Goal: Information Seeking & Learning: Learn about a topic

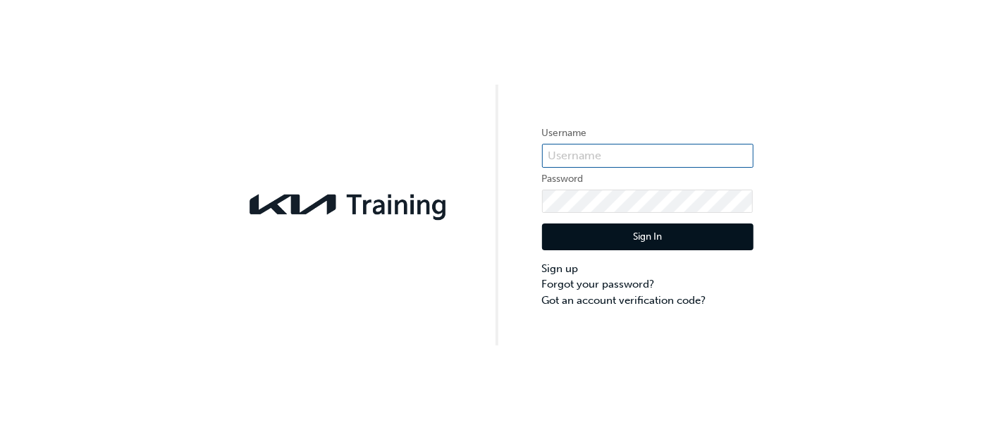
type input "KAURG415"
click at [628, 241] on button "Sign In" at bounding box center [647, 236] width 211 height 27
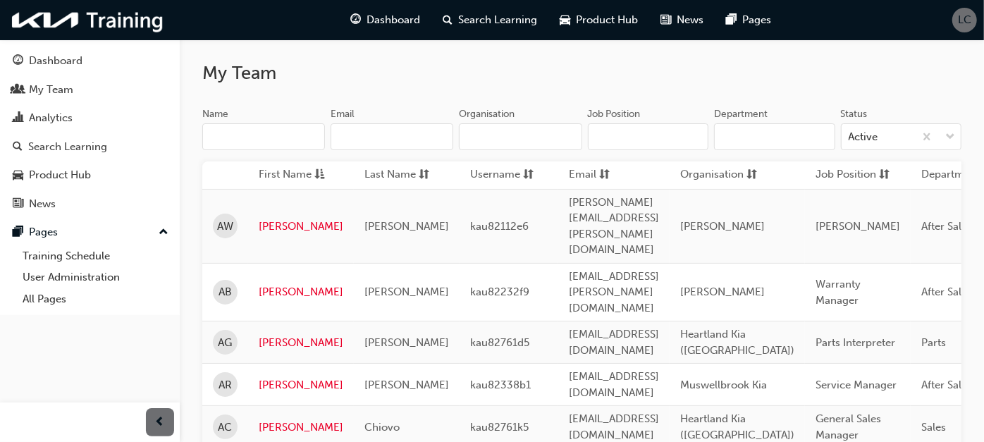
click at [541, 143] on input "Organisation" at bounding box center [520, 136] width 123 height 27
click at [572, 76] on h2 "My Team" at bounding box center [581, 73] width 759 height 23
click at [148, 84] on div "My Team" at bounding box center [90, 90] width 154 height 18
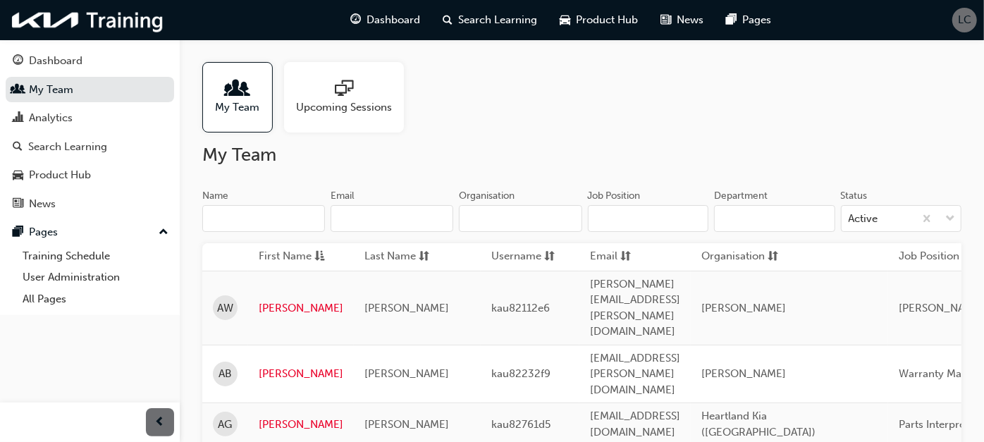
click at [778, 252] on span "sorting-icon" at bounding box center [773, 257] width 11 height 18
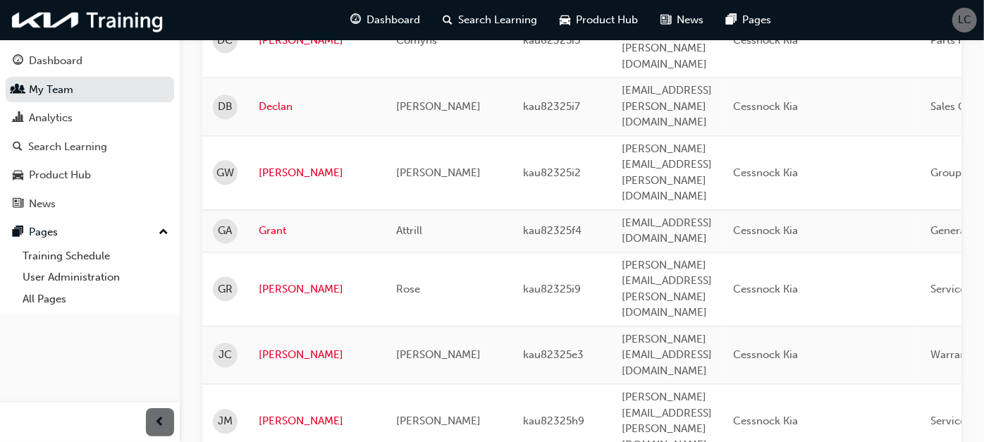
scroll to position [1643, 0]
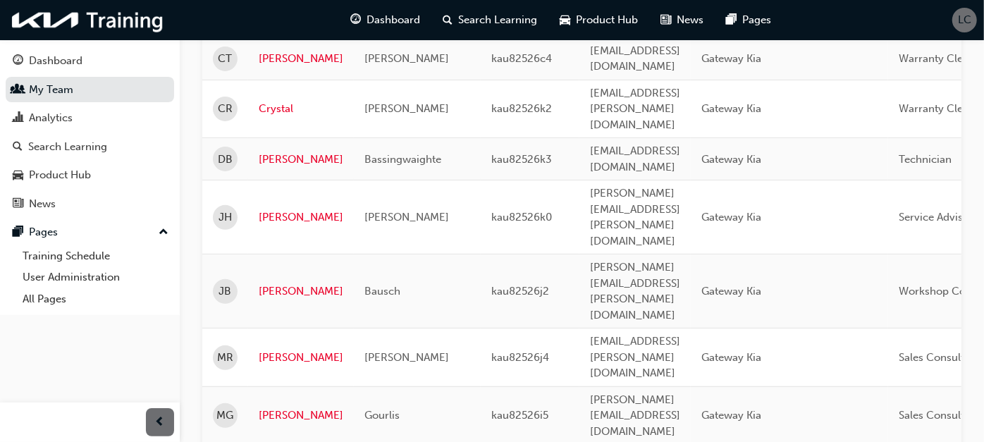
scroll to position [155, 0]
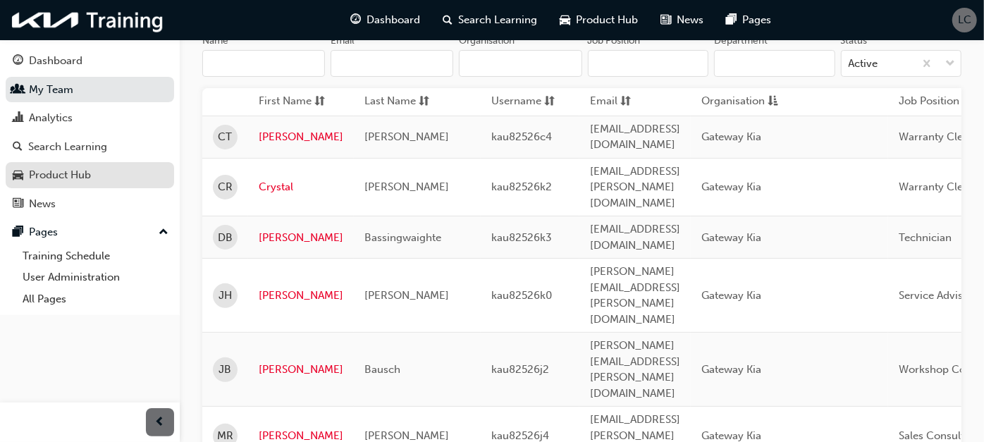
click at [47, 168] on div "Product Hub" at bounding box center [60, 175] width 62 height 16
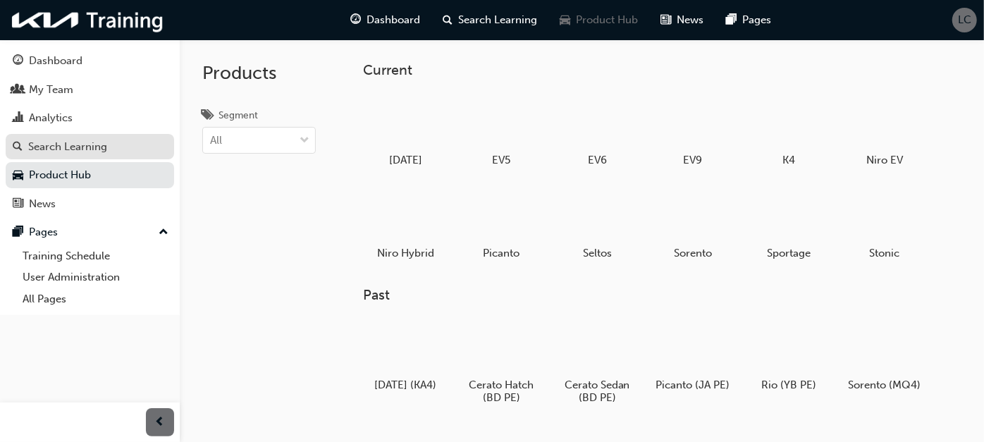
click at [83, 151] on div "Search Learning" at bounding box center [67, 147] width 79 height 16
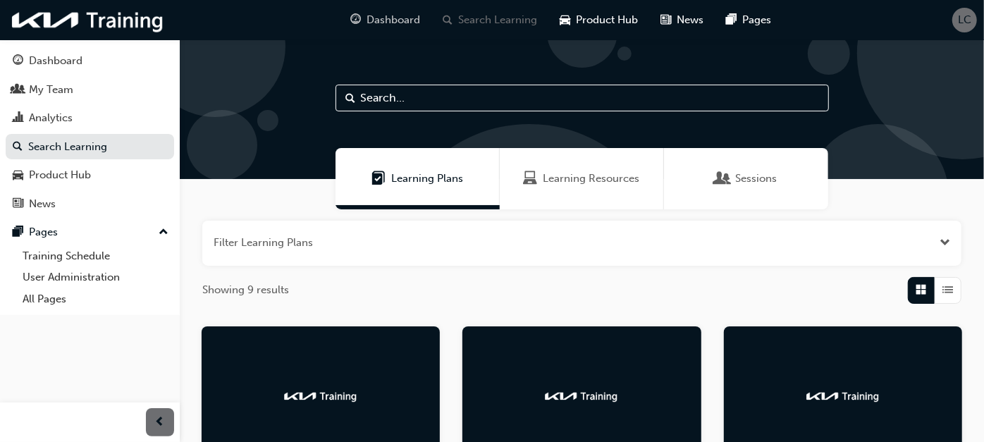
click at [409, 25] on span "Dashboard" at bounding box center [393, 20] width 54 height 16
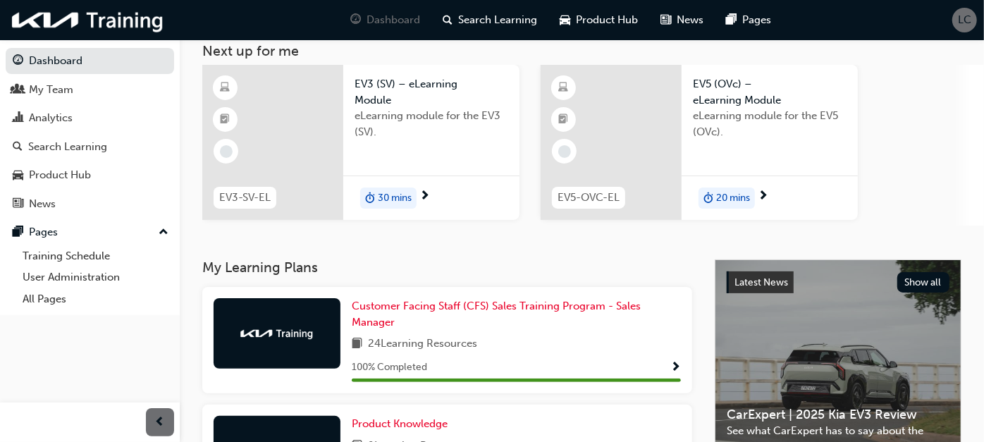
scroll to position [156, 0]
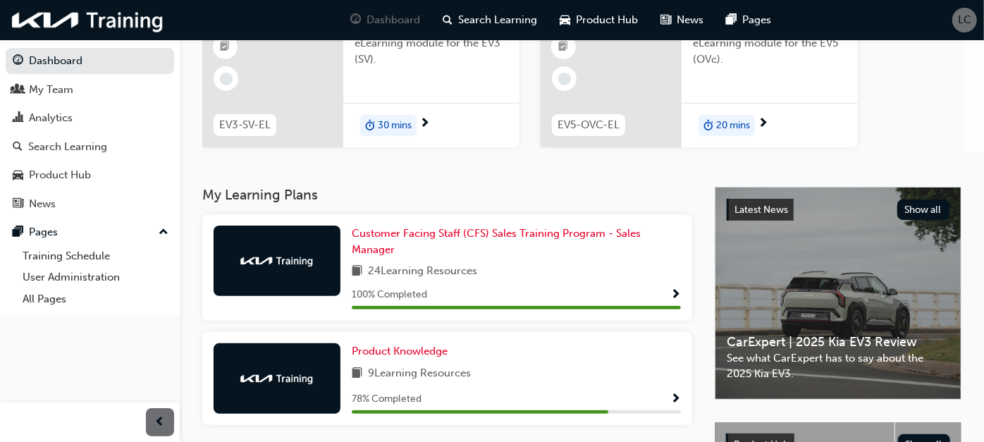
click at [678, 397] on span "Show Progress" at bounding box center [675, 399] width 11 height 13
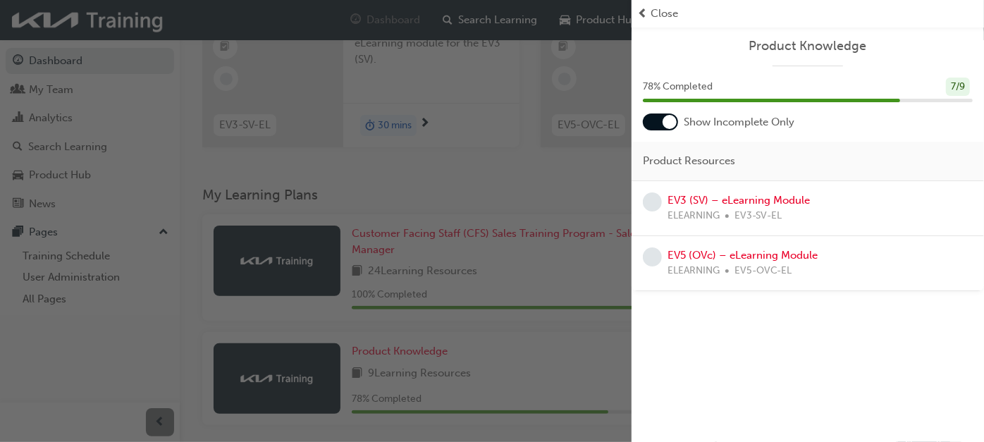
click at [663, 17] on span "Close" at bounding box center [664, 14] width 27 height 16
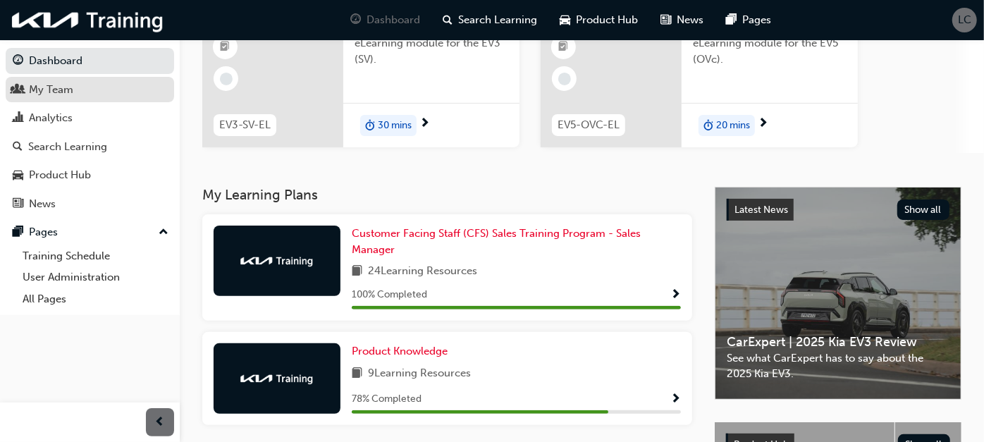
click at [93, 93] on div "My Team" at bounding box center [90, 90] width 154 height 18
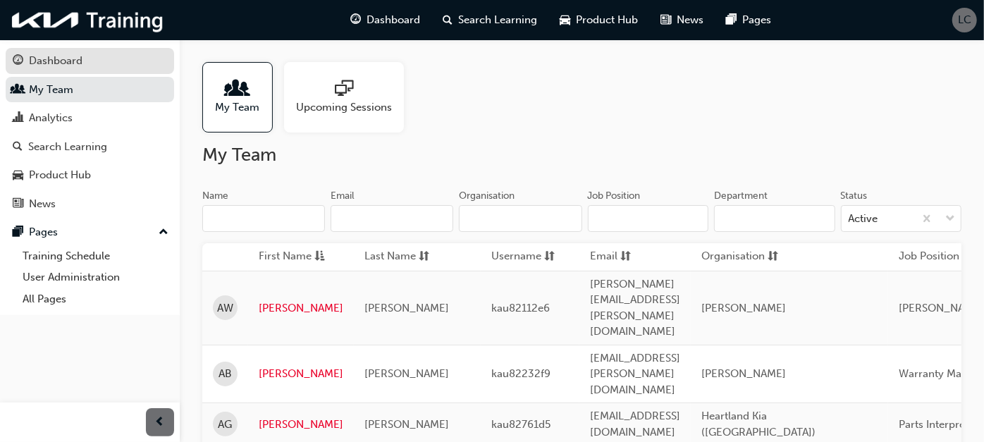
click at [18, 61] on span "guage-icon" at bounding box center [18, 61] width 11 height 13
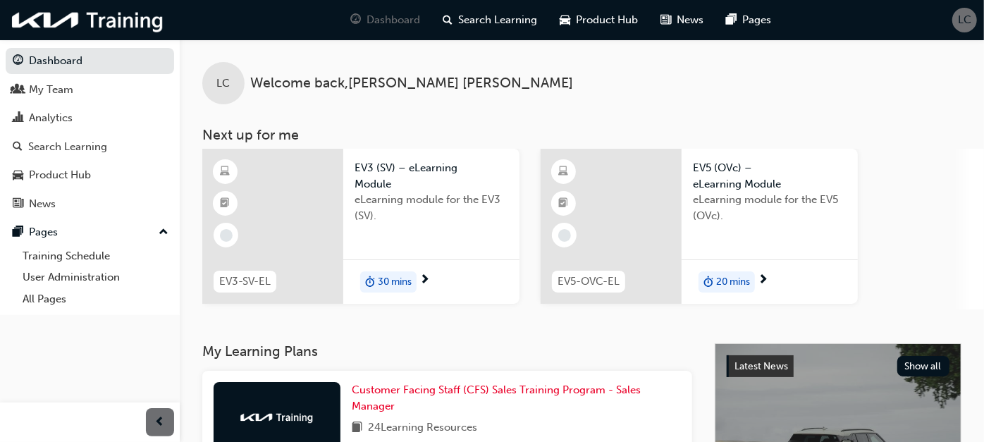
click at [431, 277] on div "30 mins" at bounding box center [431, 281] width 176 height 44
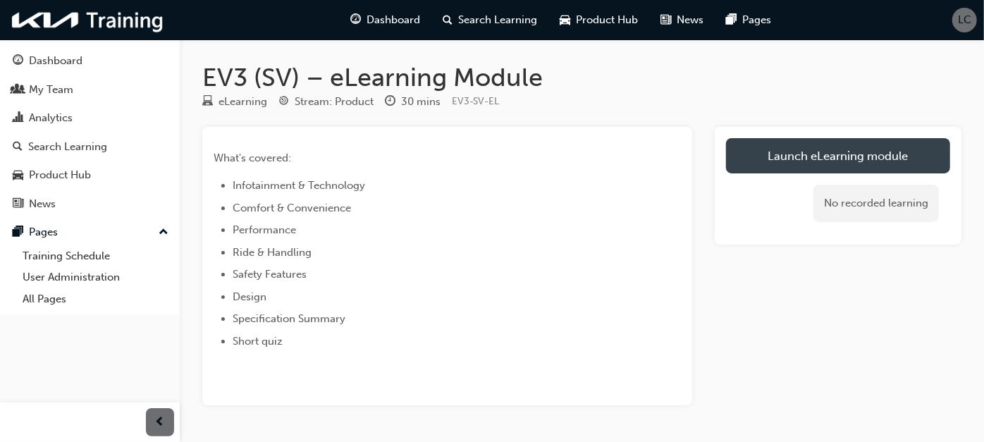
click at [789, 147] on link "Launch eLearning module" at bounding box center [838, 155] width 224 height 35
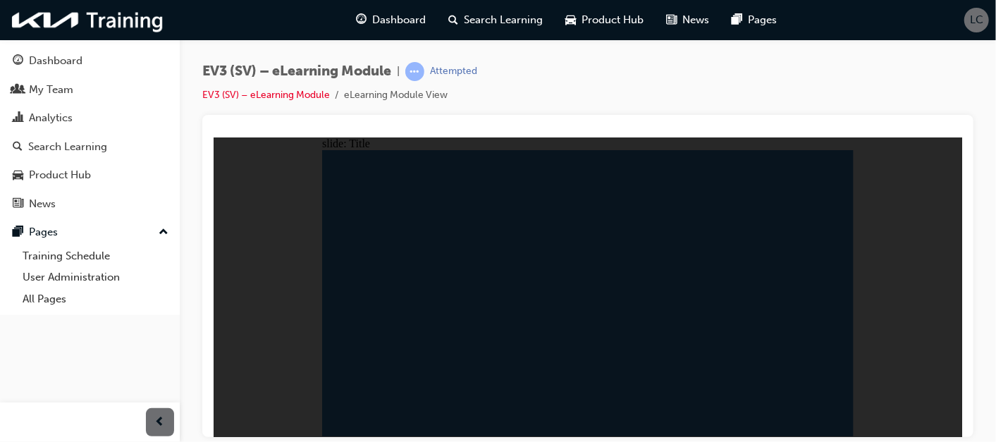
radio input "true"
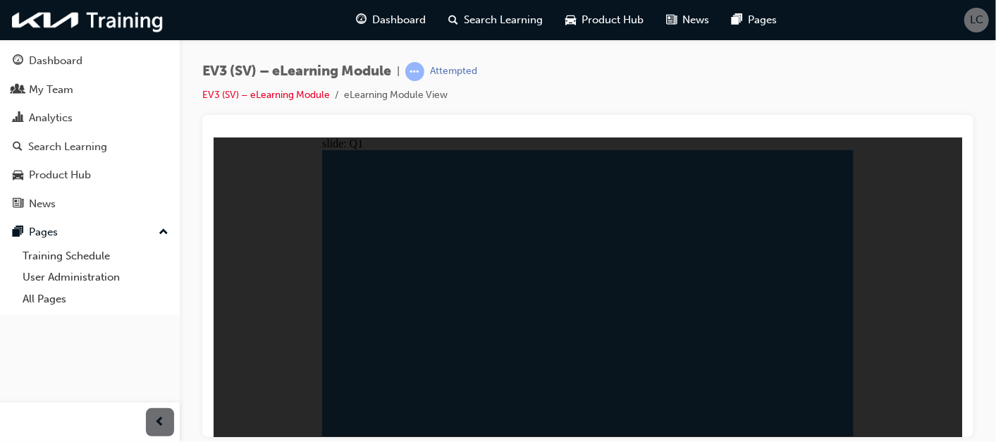
radio input "true"
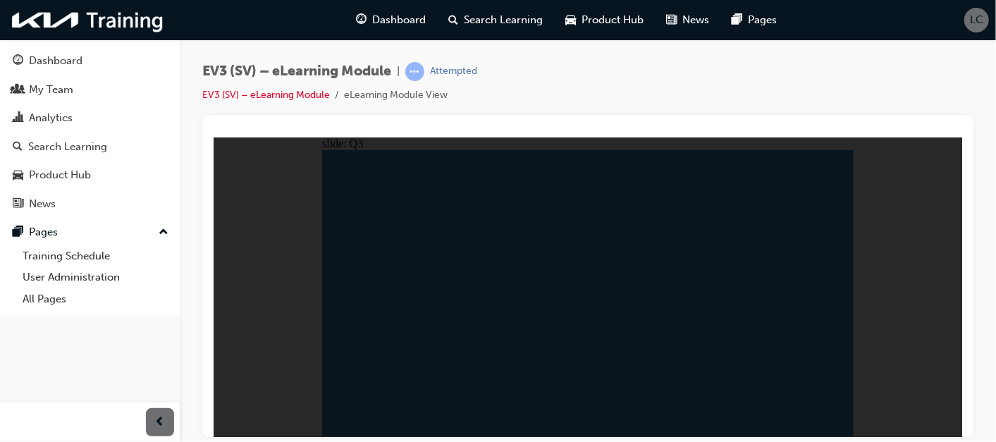
radio input "true"
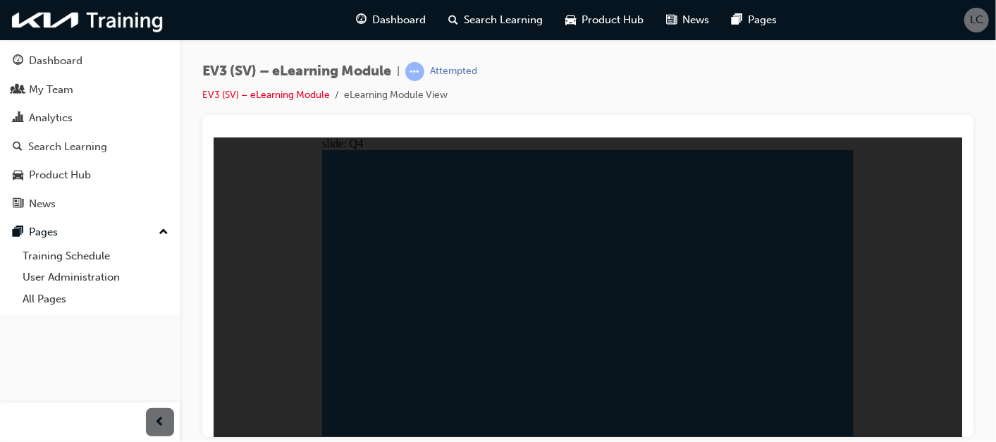
radio input "true"
radio input "false"
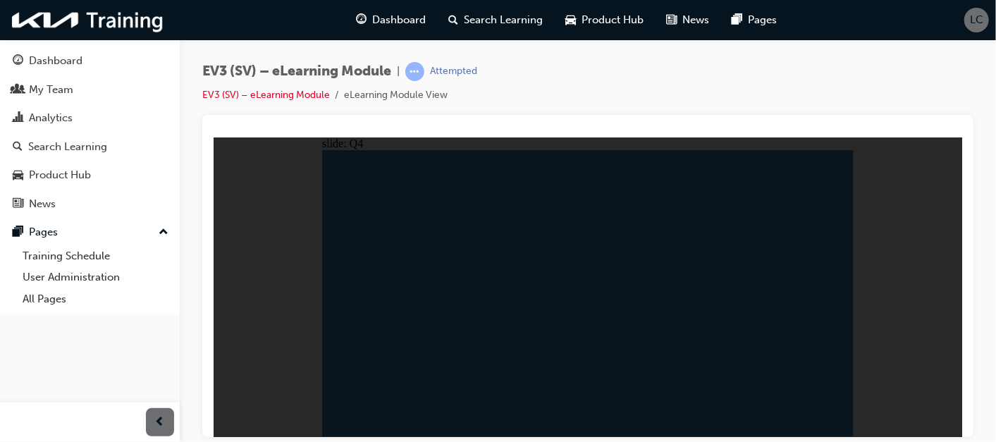
radio input "false"
radio input "true"
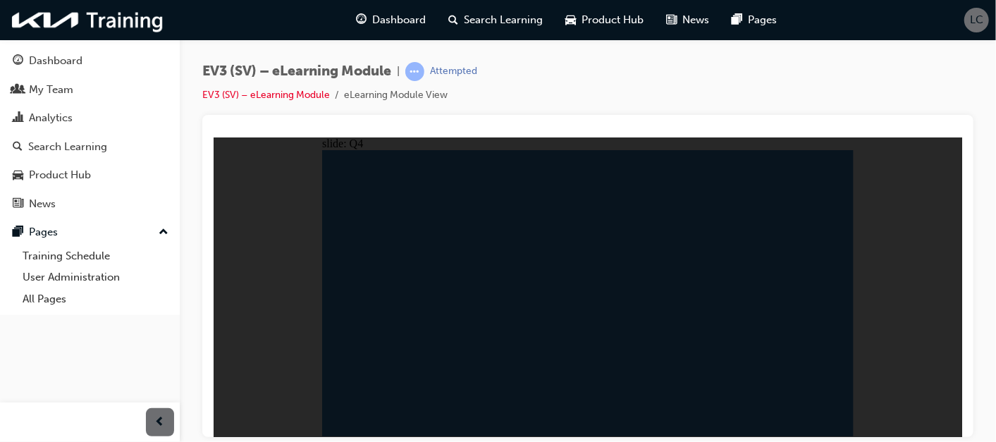
radio input "true"
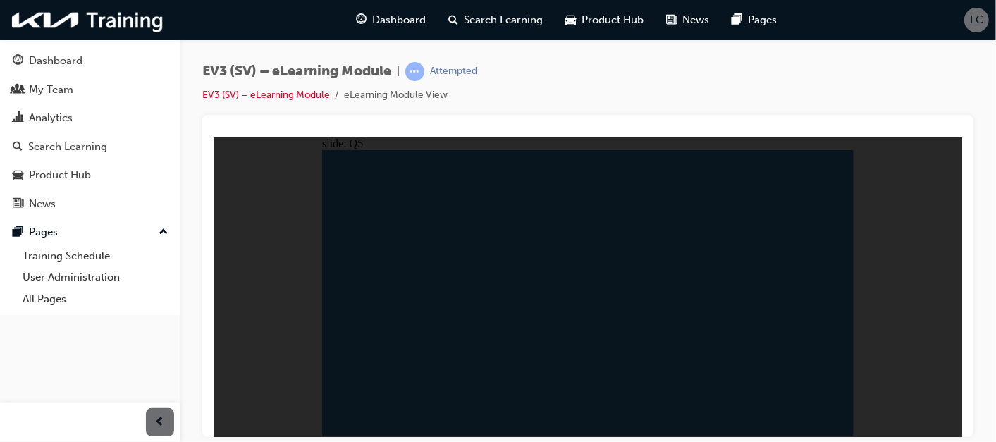
radio input "true"
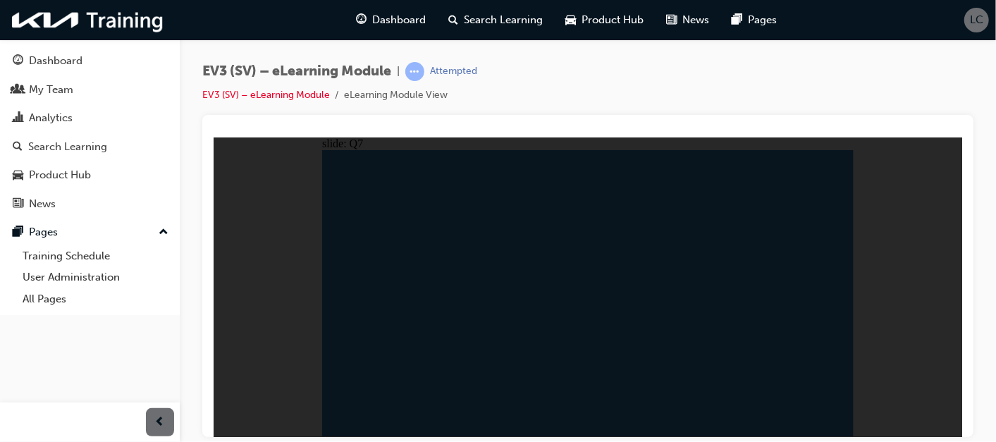
radio input "true"
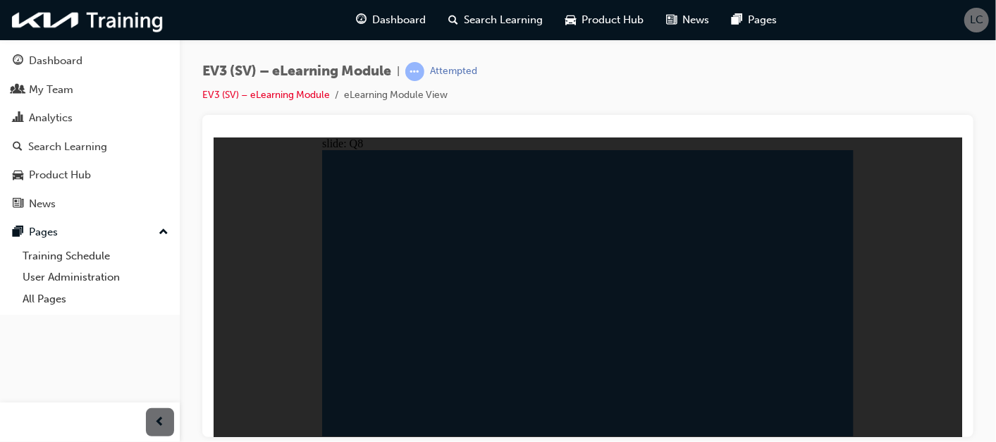
radio input "true"
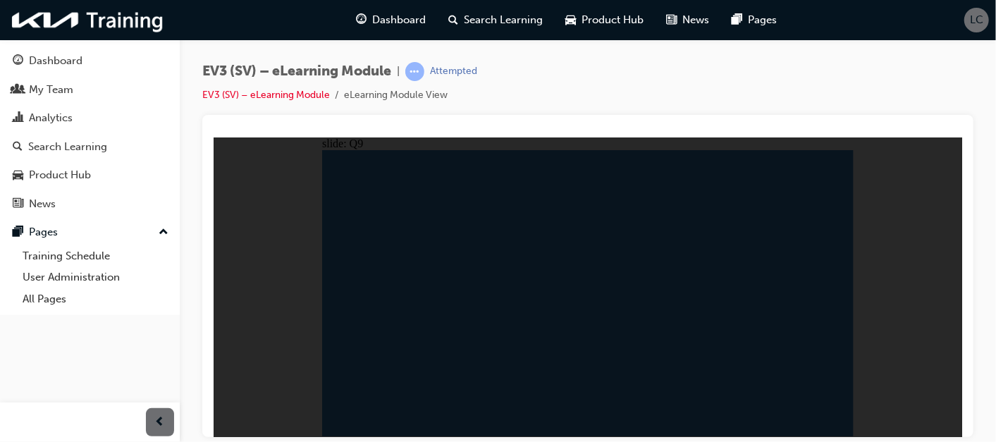
radio input "true"
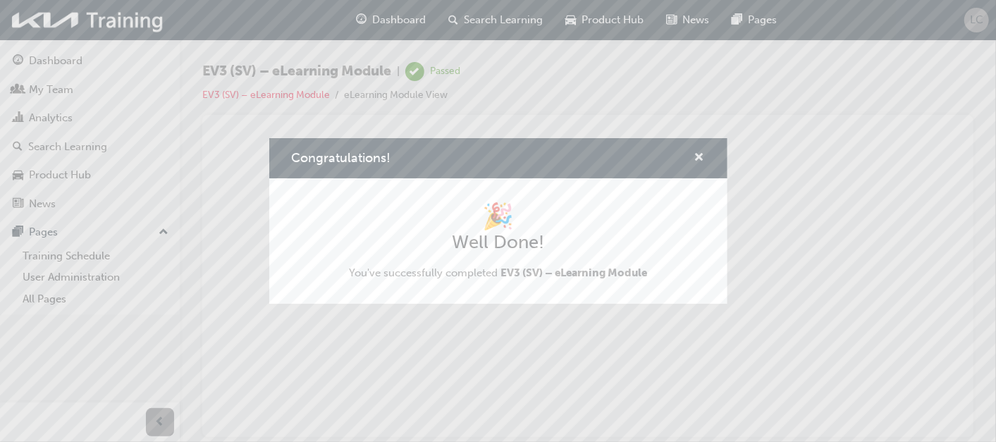
click at [701, 159] on span "cross-icon" at bounding box center [699, 158] width 11 height 13
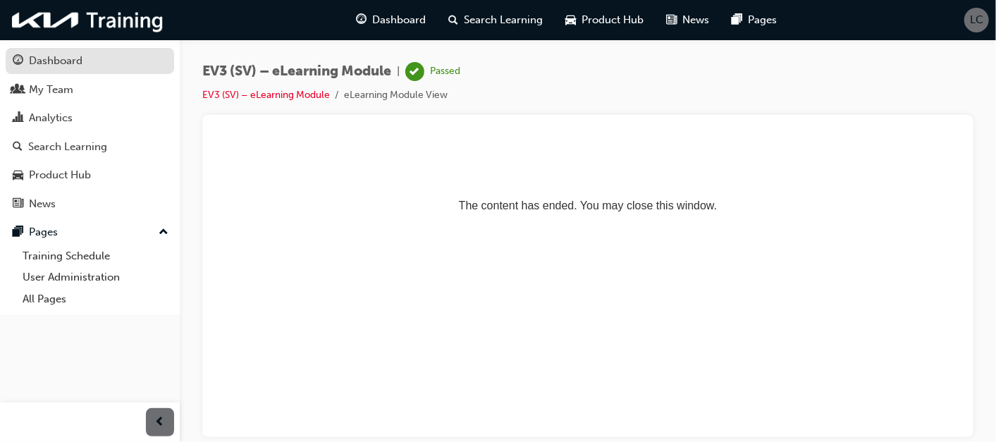
click at [85, 69] on div "Dashboard" at bounding box center [90, 61] width 154 height 18
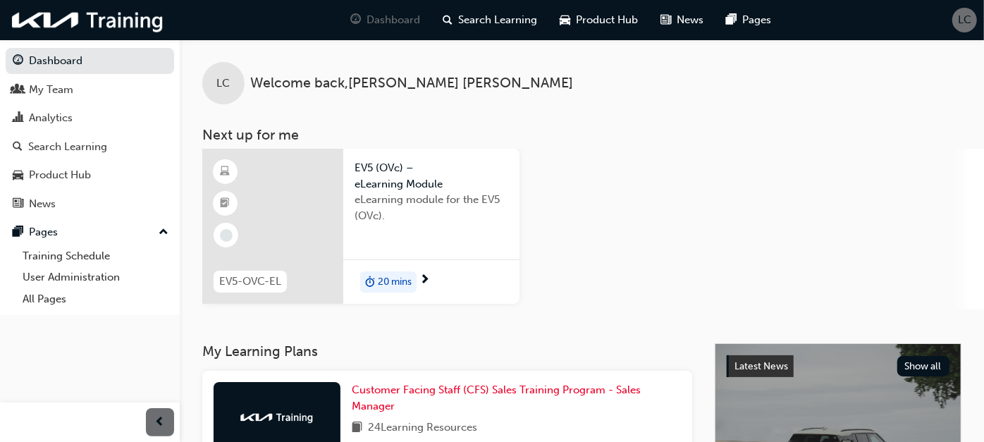
click at [425, 280] on span "next-icon" at bounding box center [424, 280] width 11 height 13
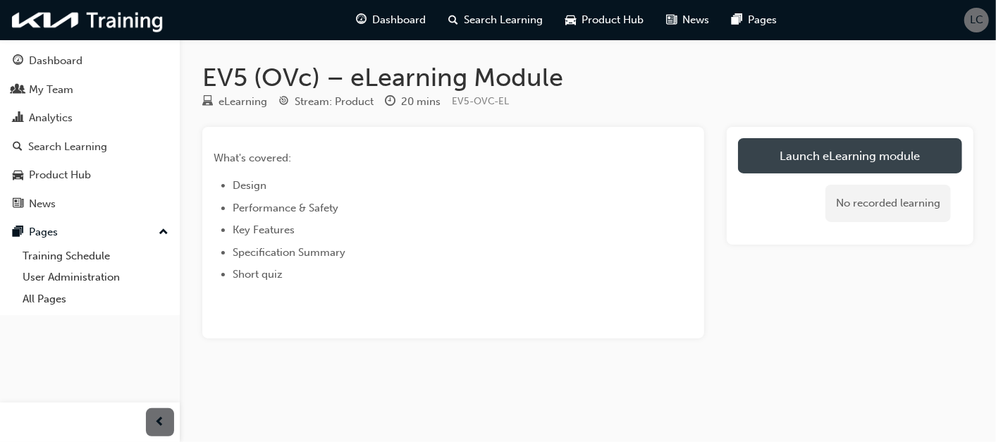
click at [820, 159] on link "Launch eLearning module" at bounding box center [850, 155] width 224 height 35
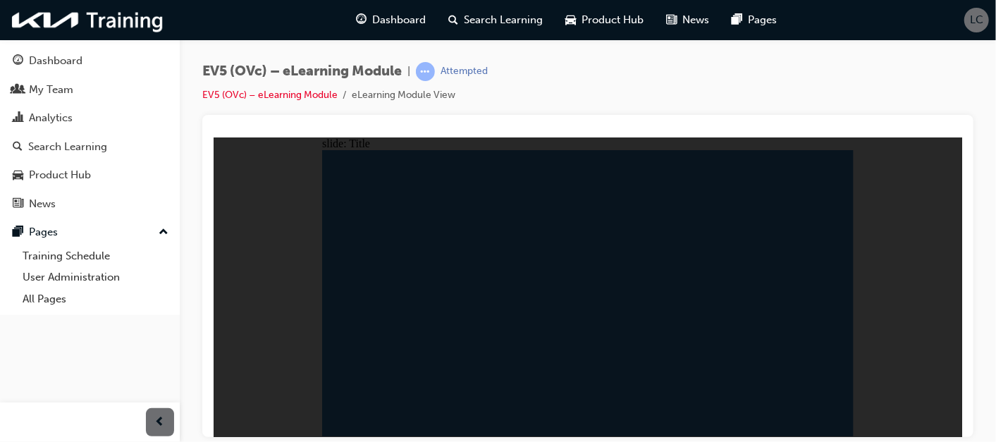
click at [123, 358] on div "Dashboard My Team Analytics Search Learning Product Hub News Pages Pages Traini…" at bounding box center [90, 203] width 180 height 407
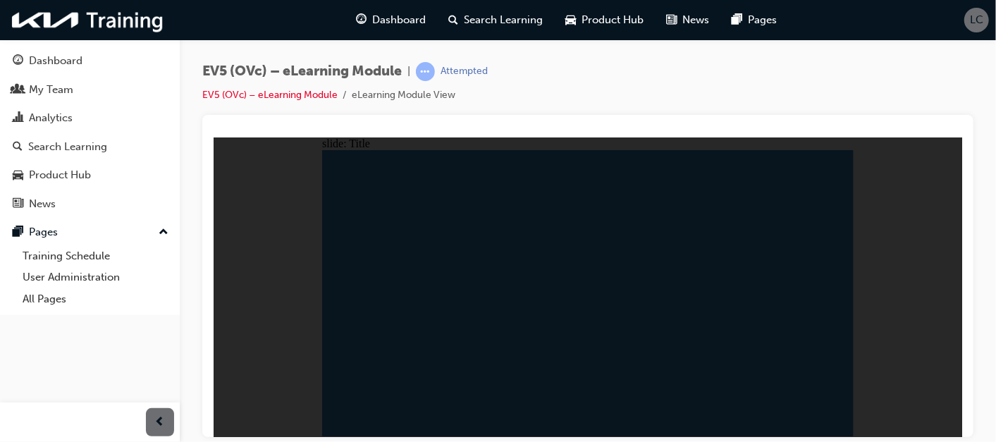
radio input "true"
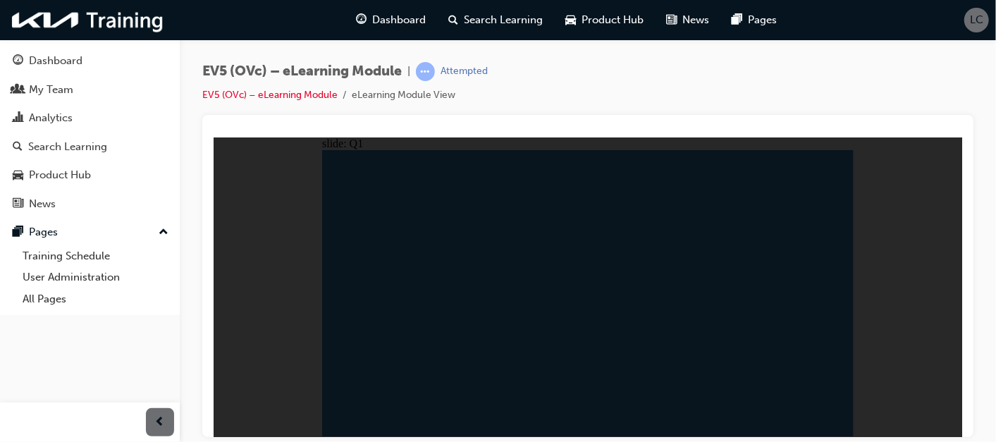
radio input "false"
radio input "true"
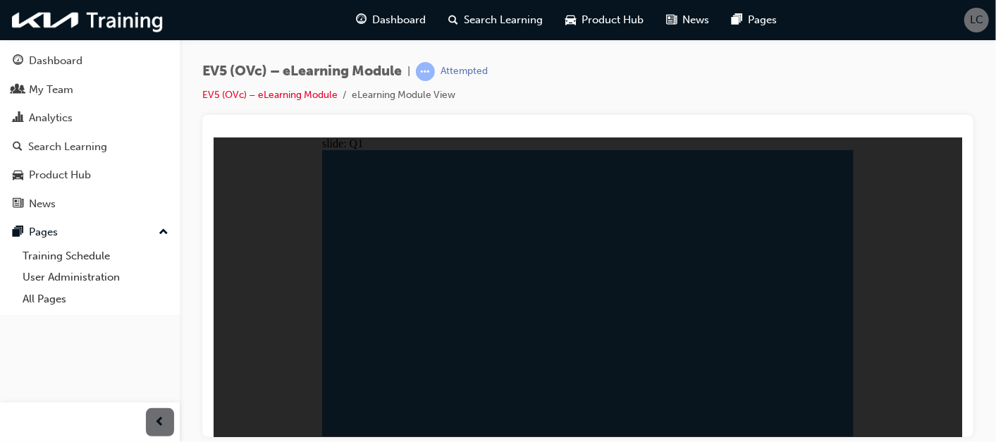
radio input "true"
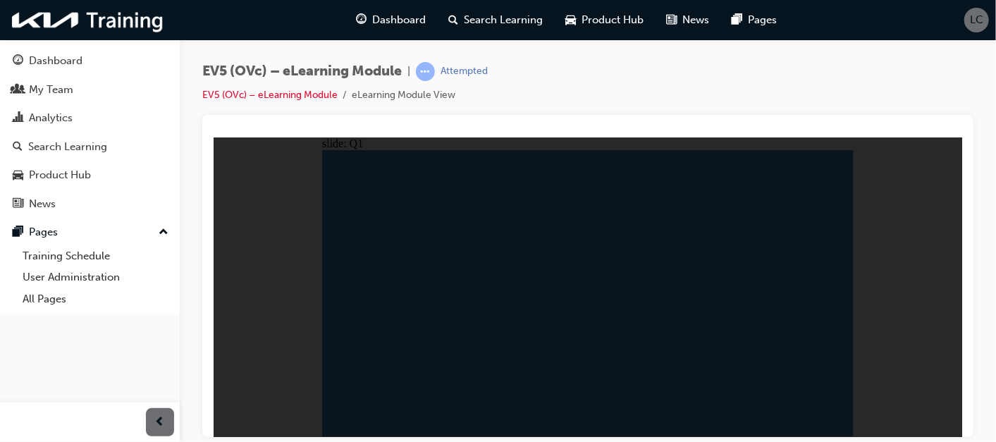
radio input "true"
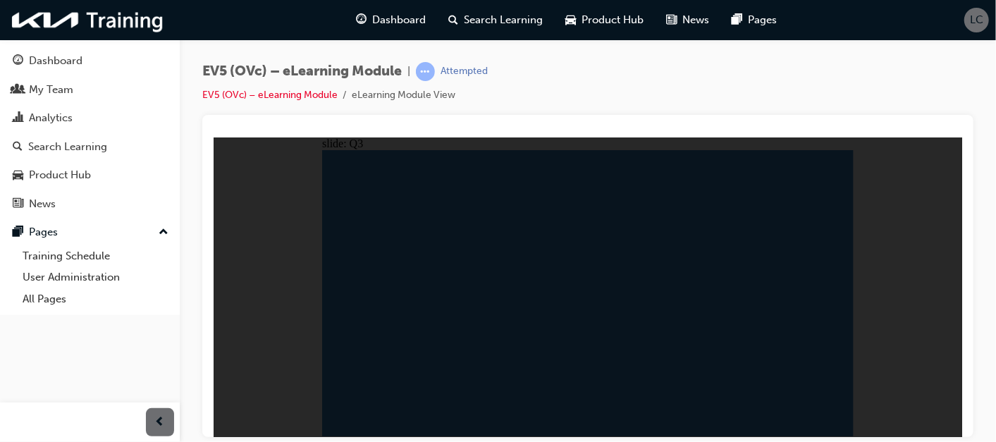
radio input "true"
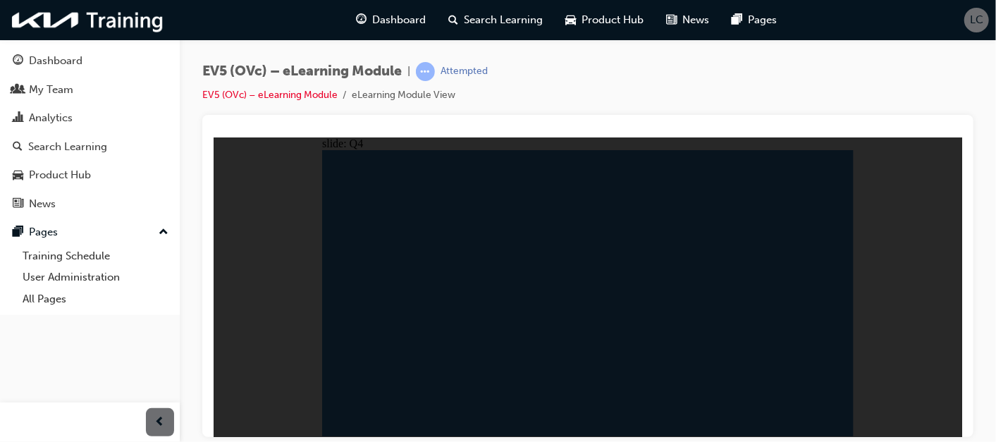
radio input "true"
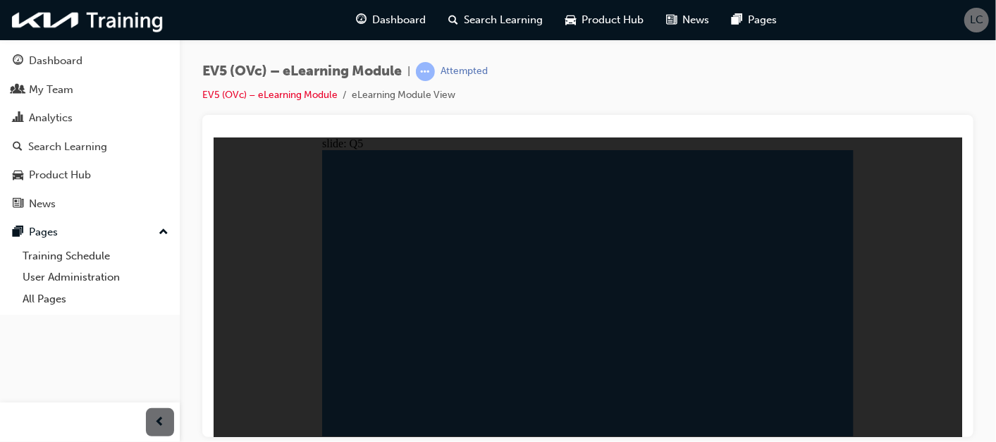
radio input "true"
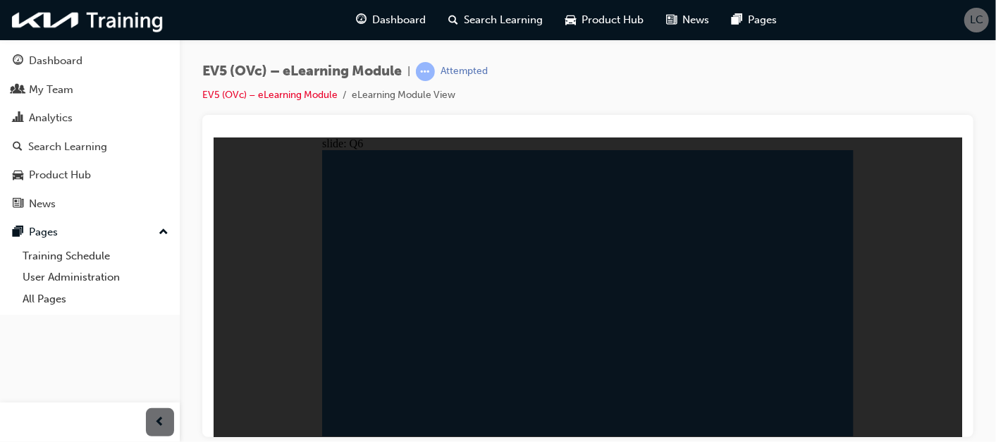
radio input "false"
radio input "true"
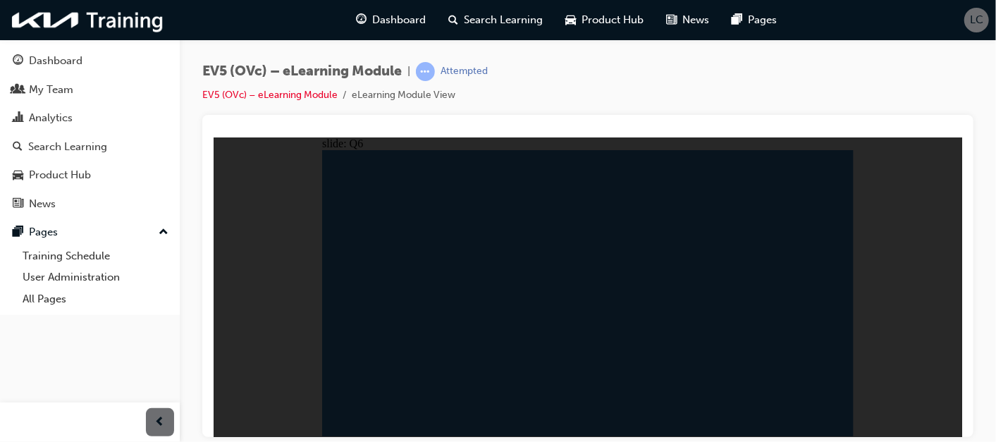
radio input "true"
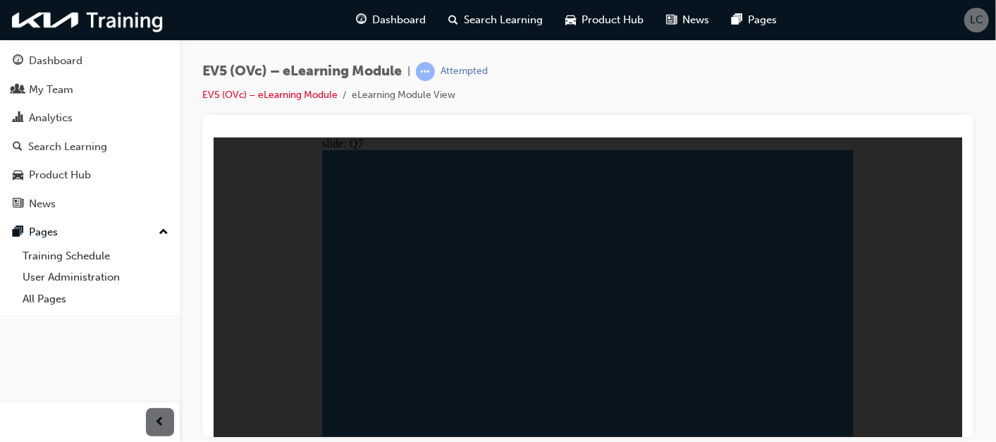
radio input "true"
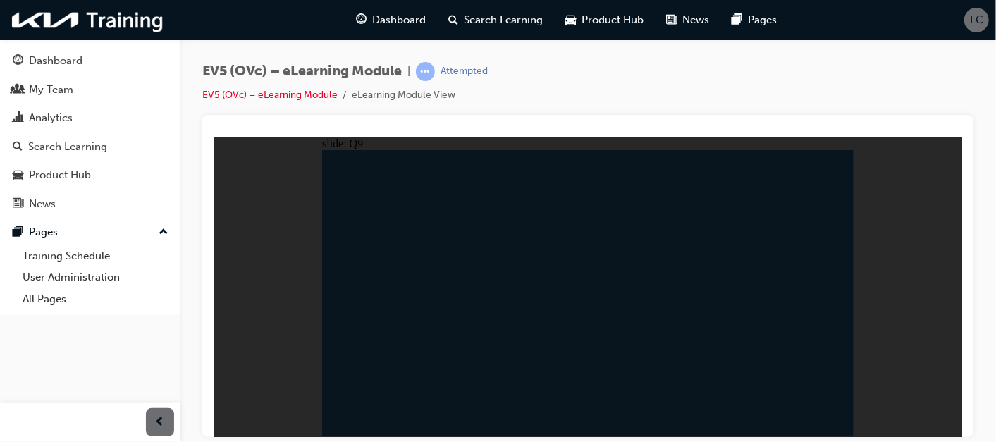
radio input "true"
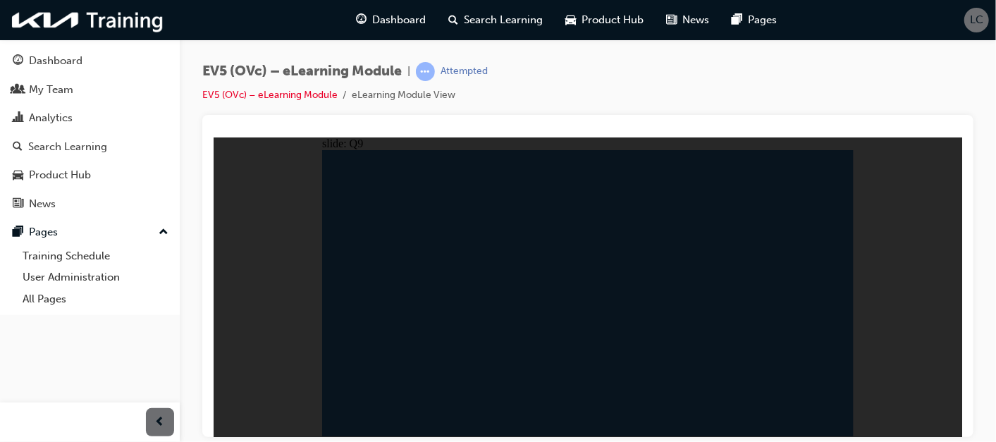
radio input "false"
radio input "true"
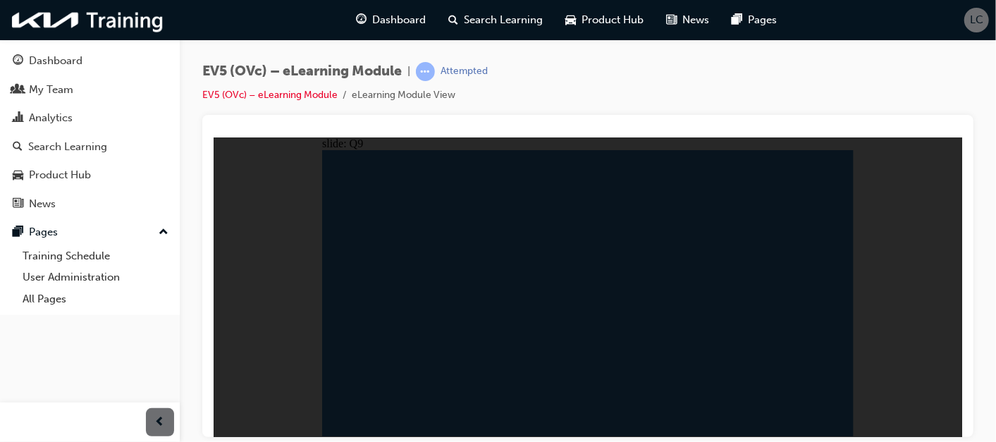
radio input "true"
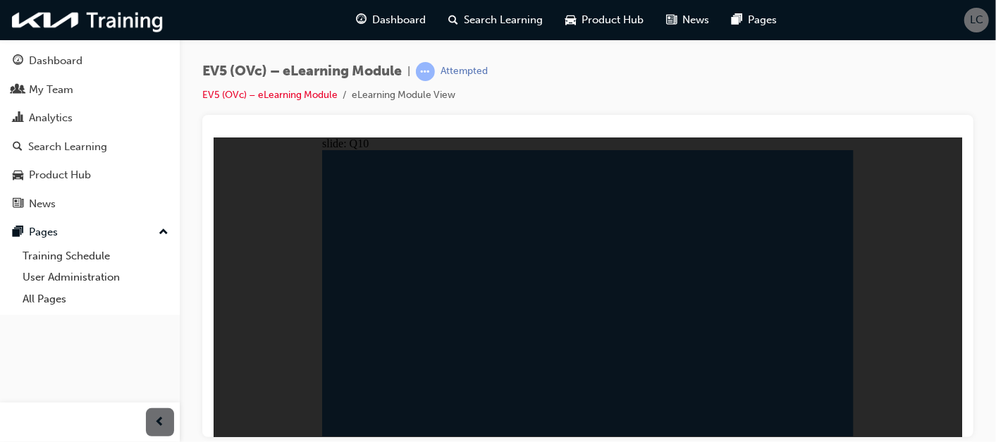
radio input "false"
radio input "true"
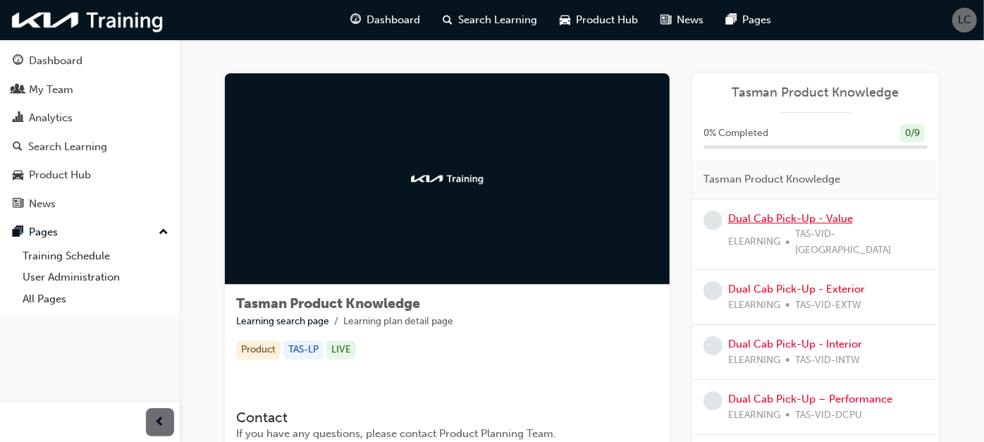
click at [811, 223] on link "Dual Cab Pick-Up - Value" at bounding box center [790, 218] width 125 height 13
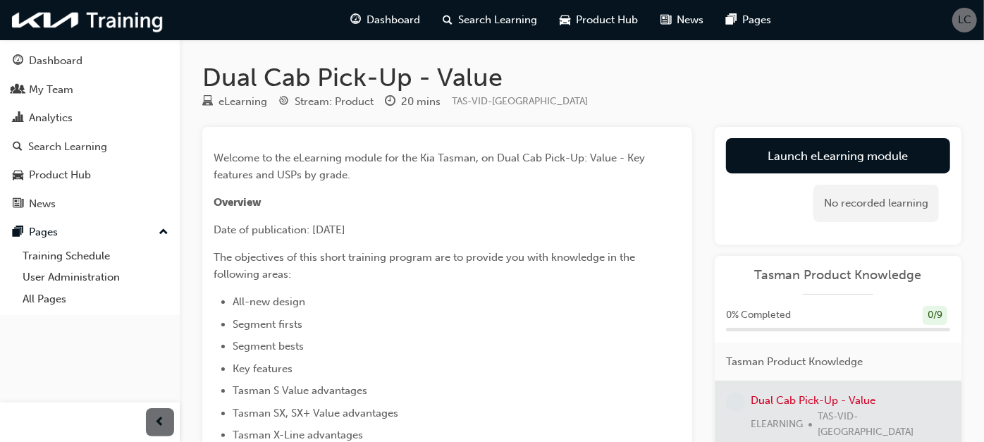
scroll to position [78, 0]
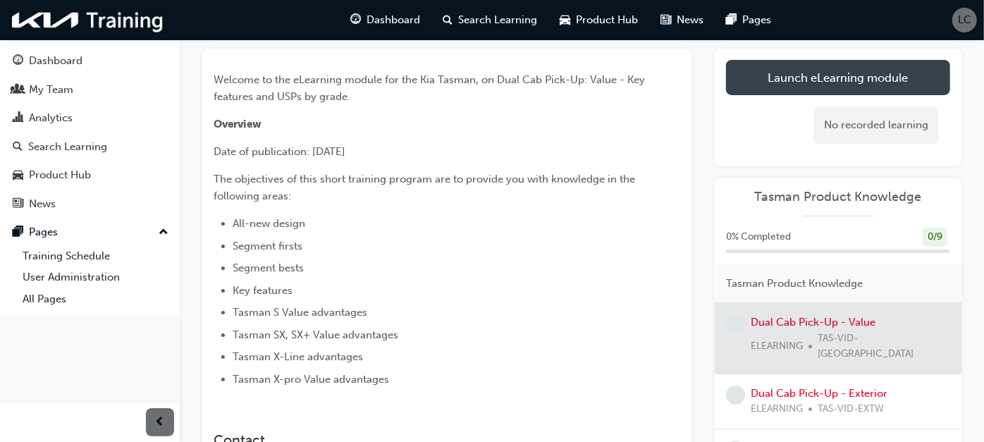
click at [789, 84] on link "Launch eLearning module" at bounding box center [838, 77] width 224 height 35
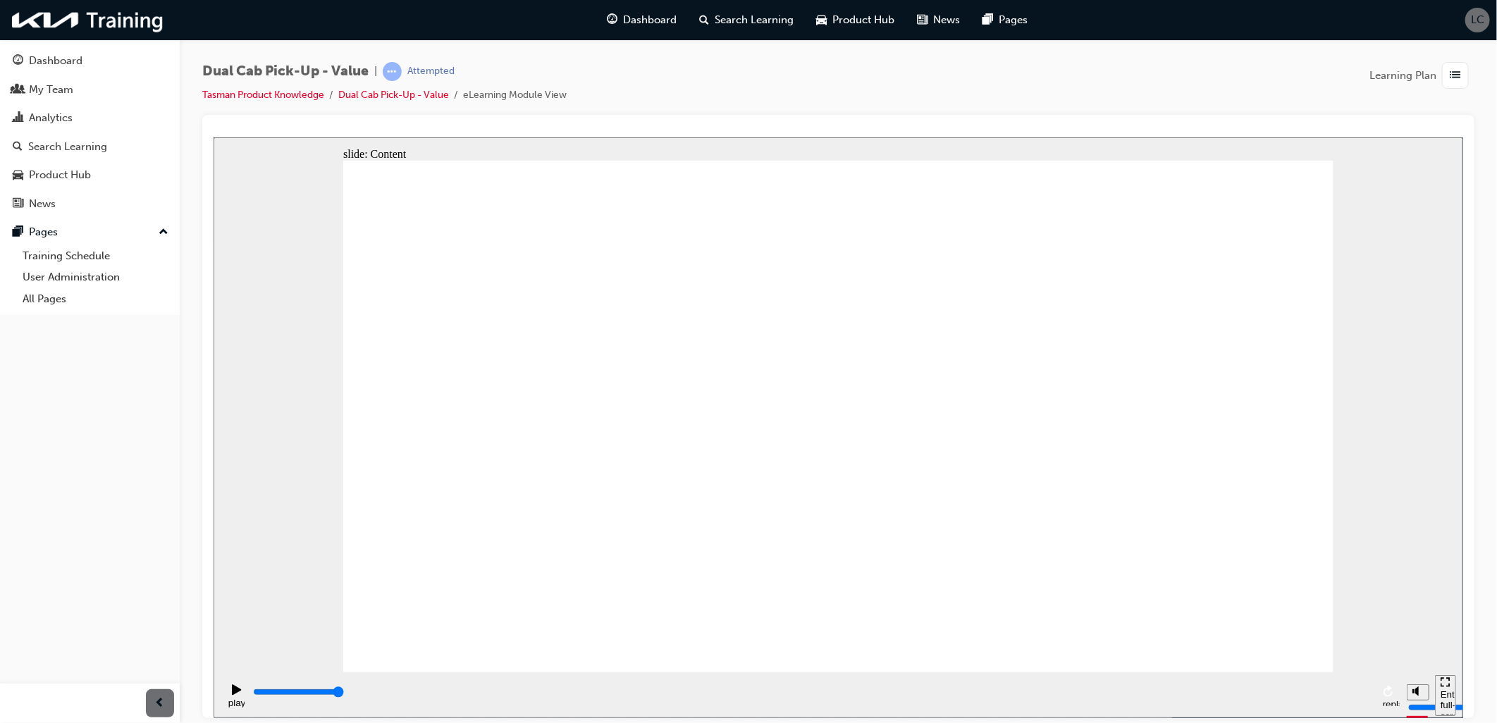
type input "2100"
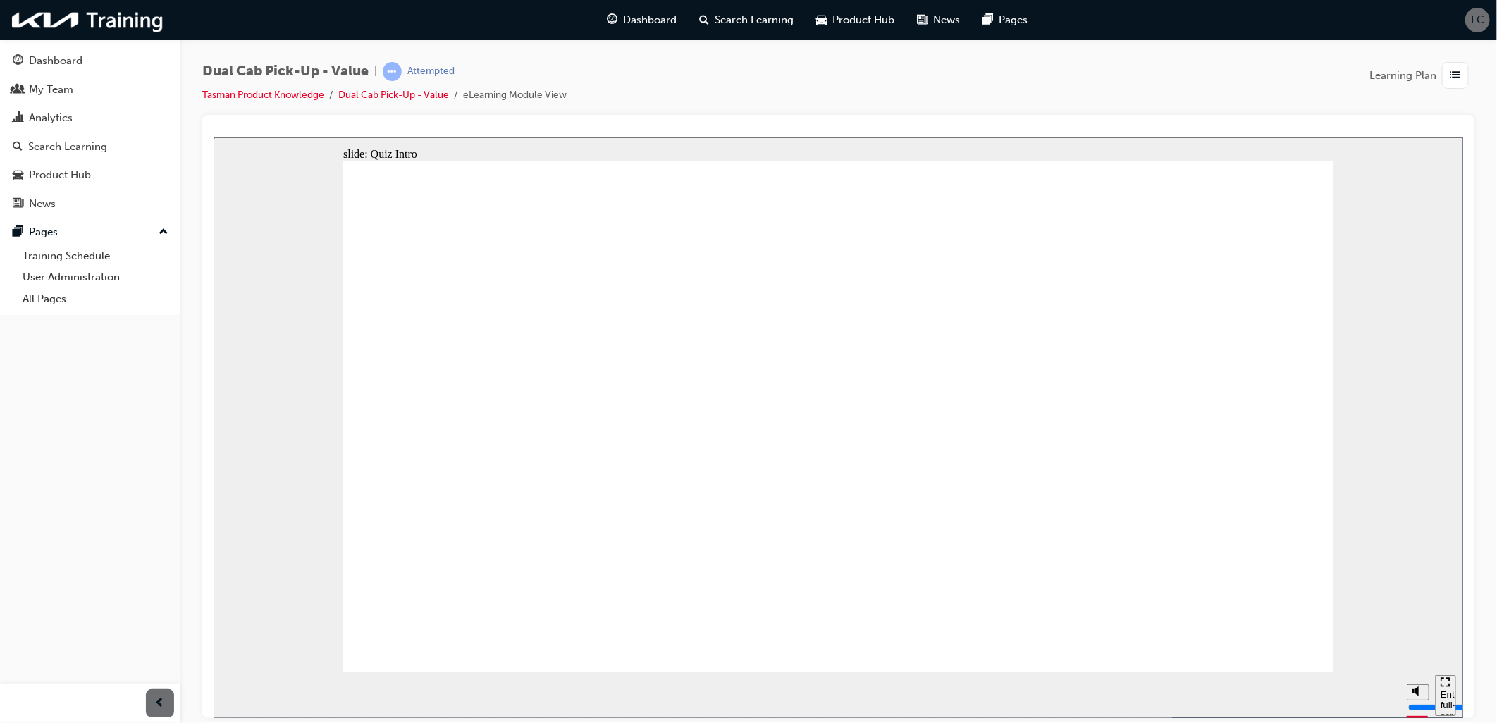
radio input "true"
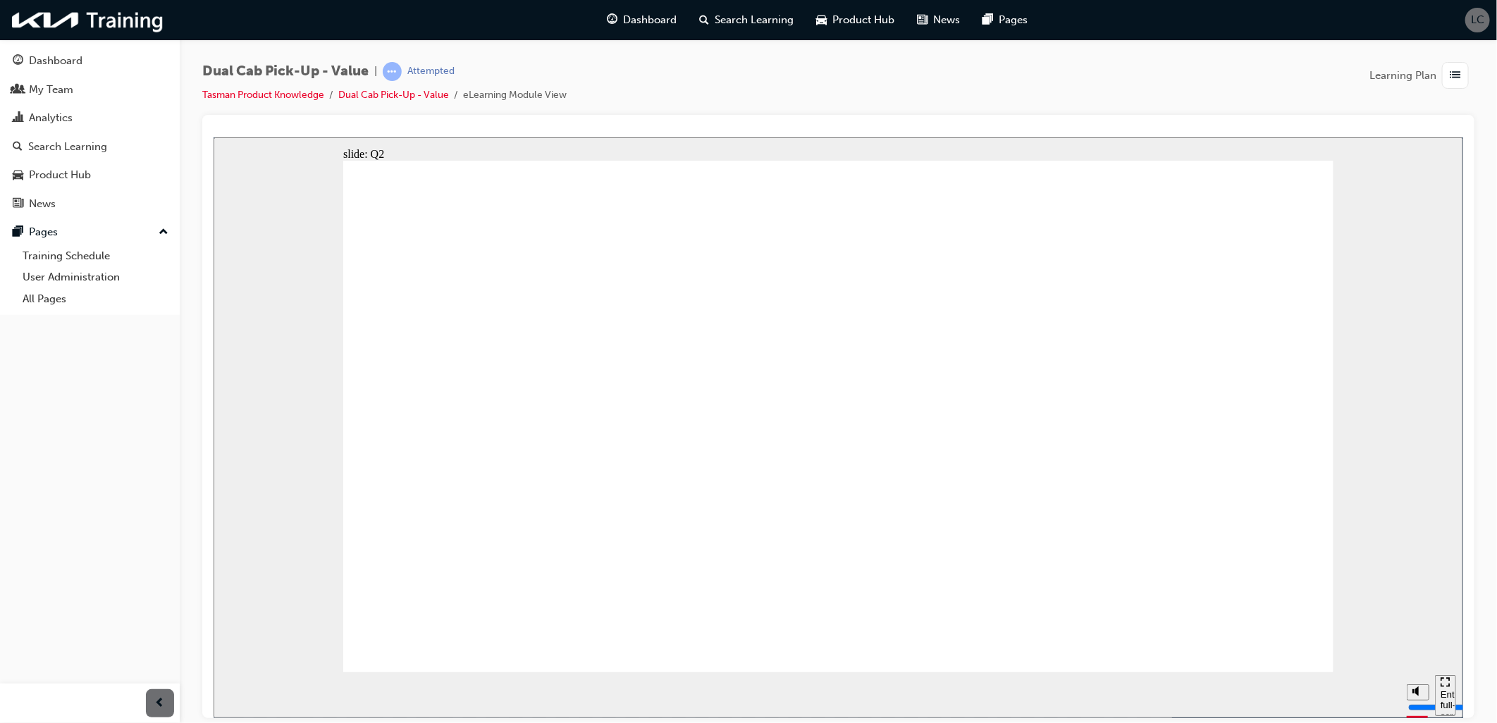
radio input "true"
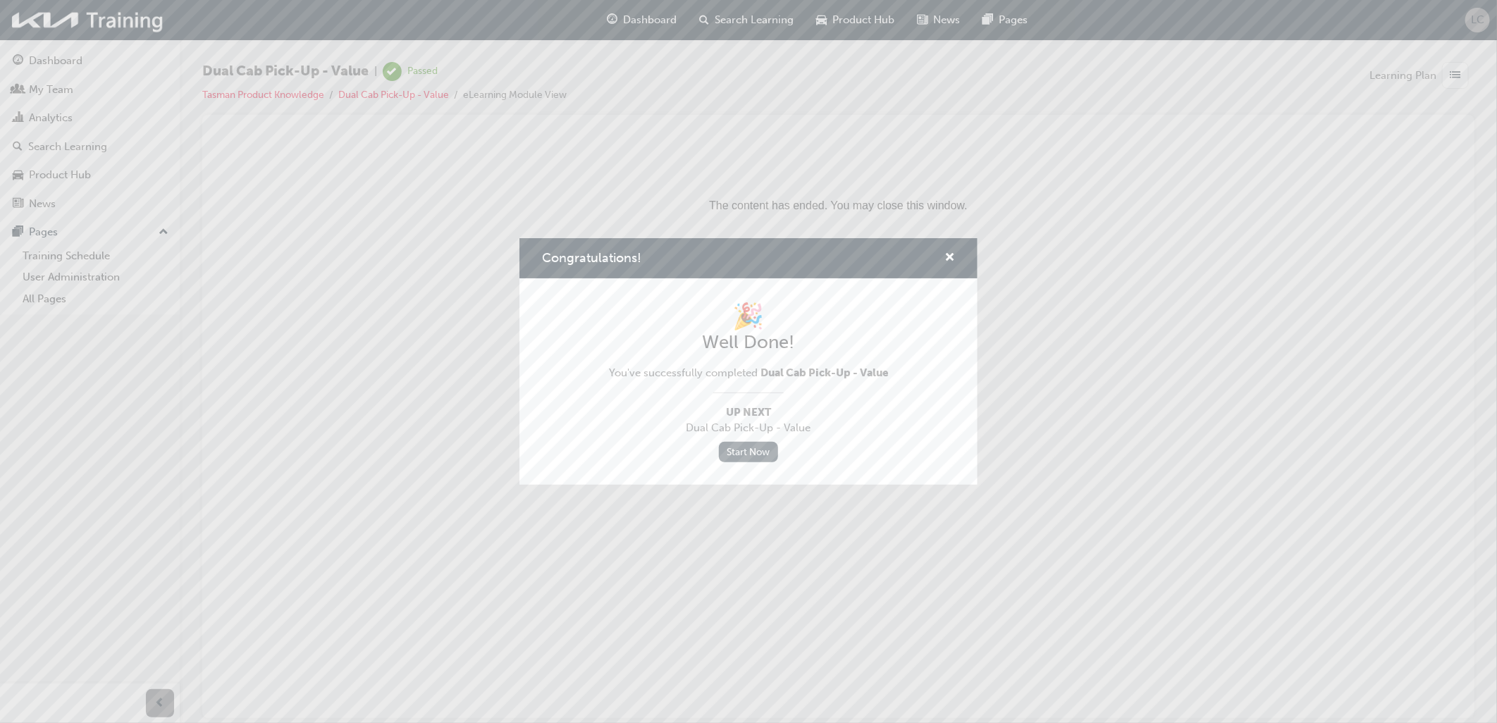
click at [760, 441] on link "Start Now" at bounding box center [748, 452] width 59 height 20
click at [729, 441] on link "Start Now" at bounding box center [748, 452] width 59 height 20
click at [948, 264] on span "cross-icon" at bounding box center [949, 258] width 11 height 13
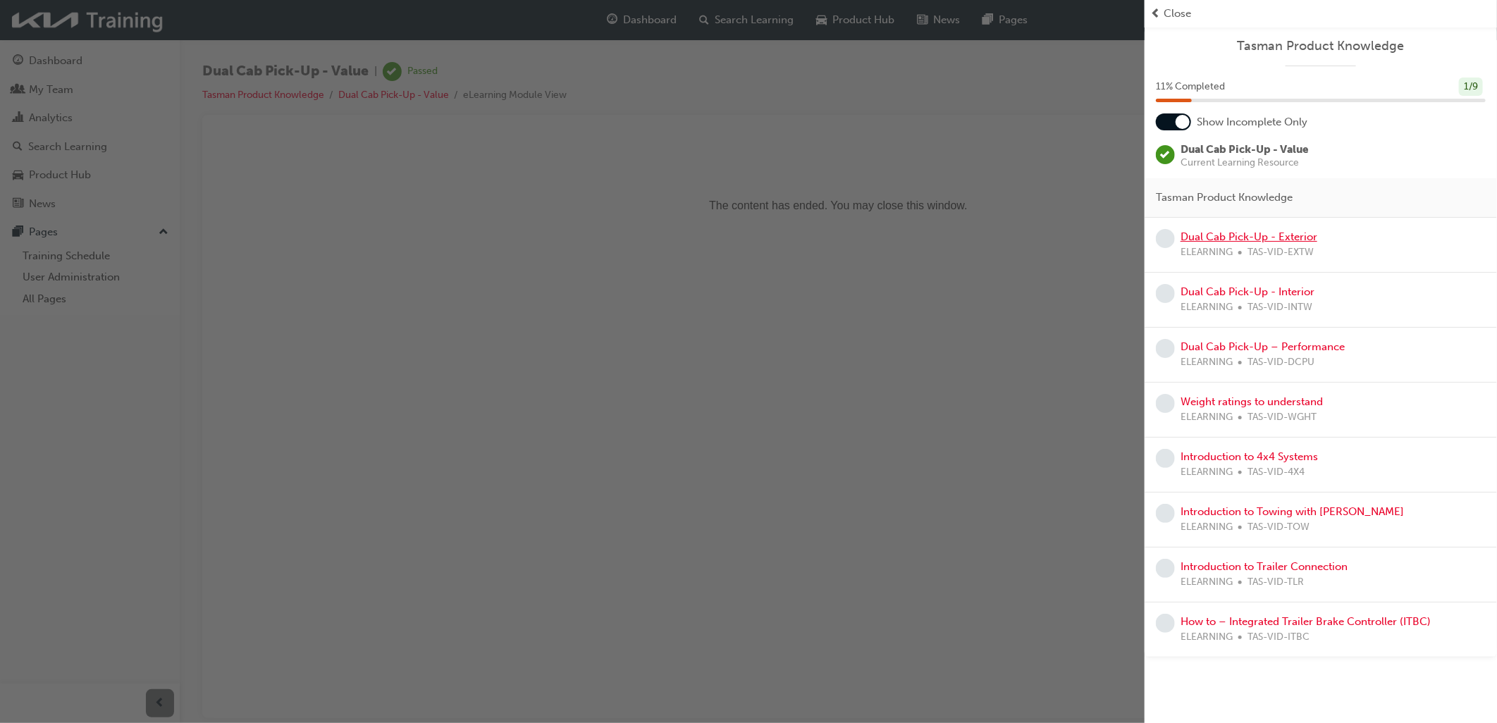
click at [995, 240] on link "Dual Cab Pick-Up - Exterior" at bounding box center [1249, 236] width 137 height 13
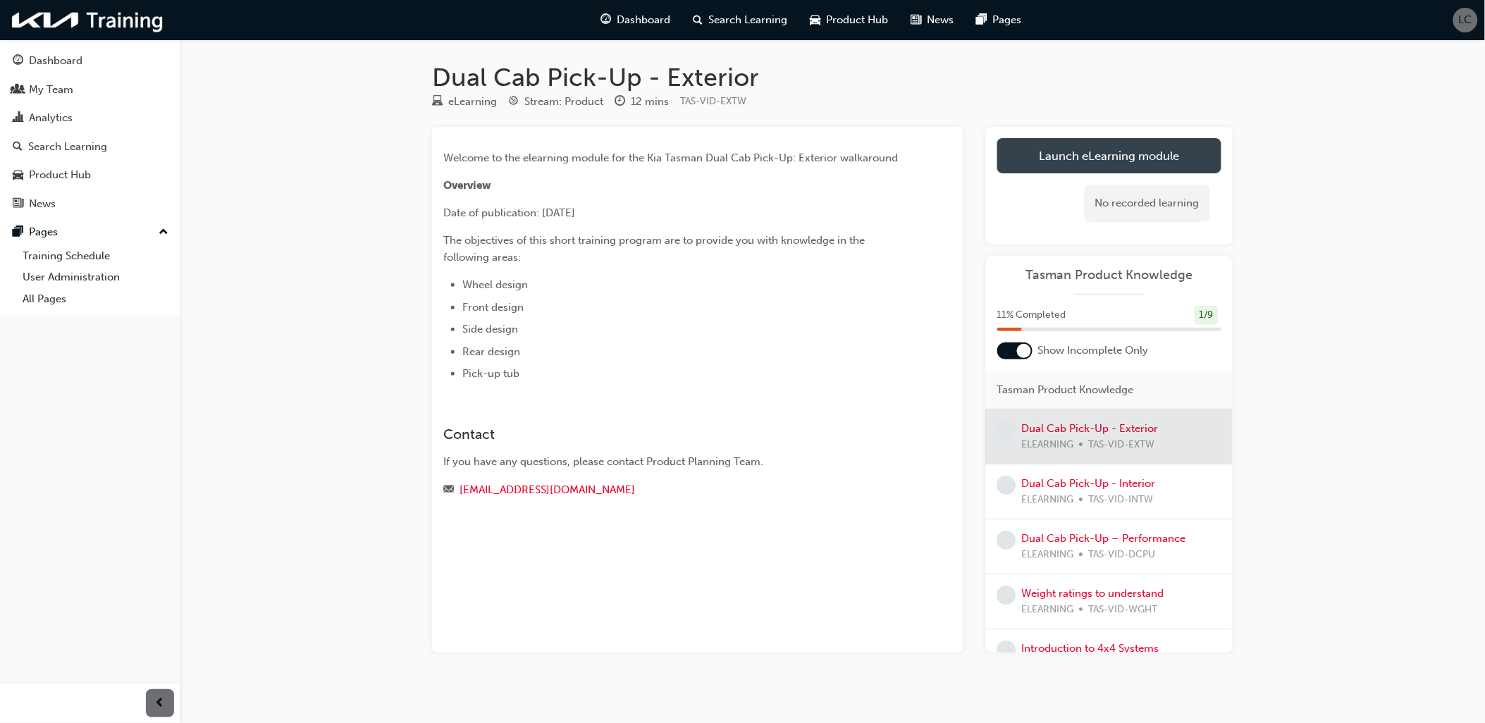
click at [995, 164] on link "Launch eLearning module" at bounding box center [1109, 155] width 224 height 35
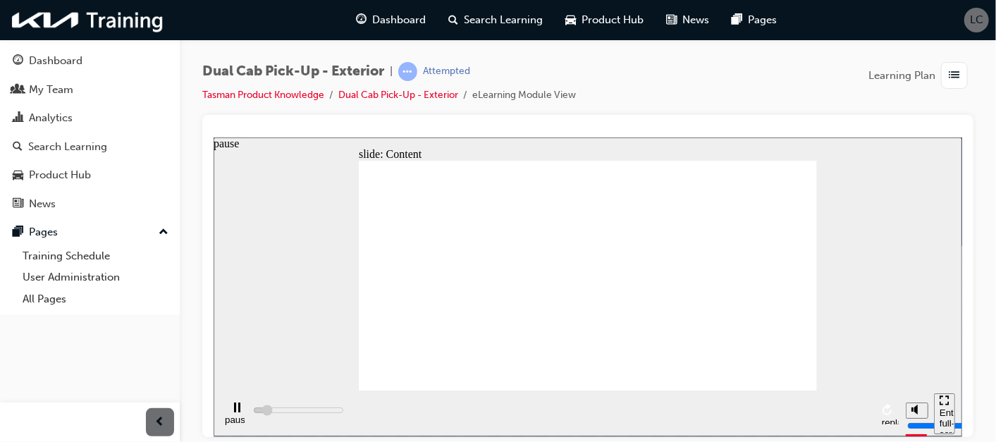
click at [238, 412] on rect "pause" at bounding box center [239, 407] width 2 height 10
click at [233, 412] on icon "play" at bounding box center [235, 407] width 9 height 11
click at [619, 56] on div "Dual Cab Pick-Up - Exterior | Attempted Tasman Product Knowledge Dual Cab Pick-…" at bounding box center [588, 222] width 816 height 367
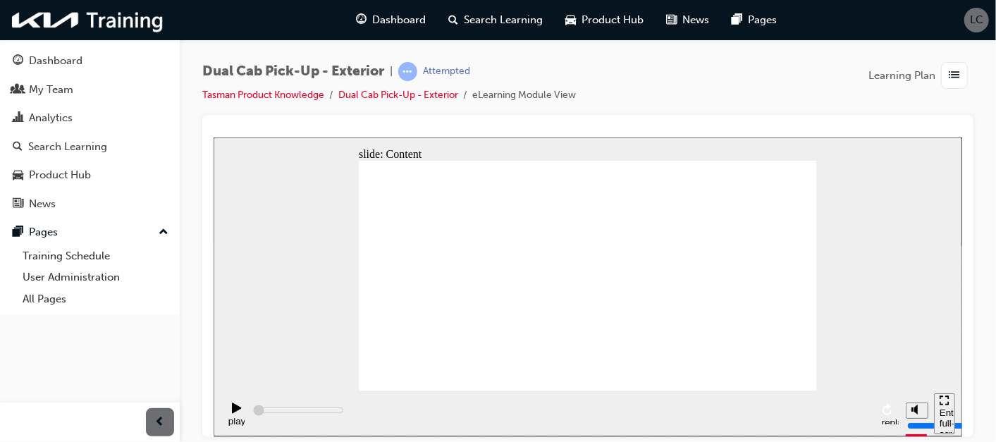
type input "1900"
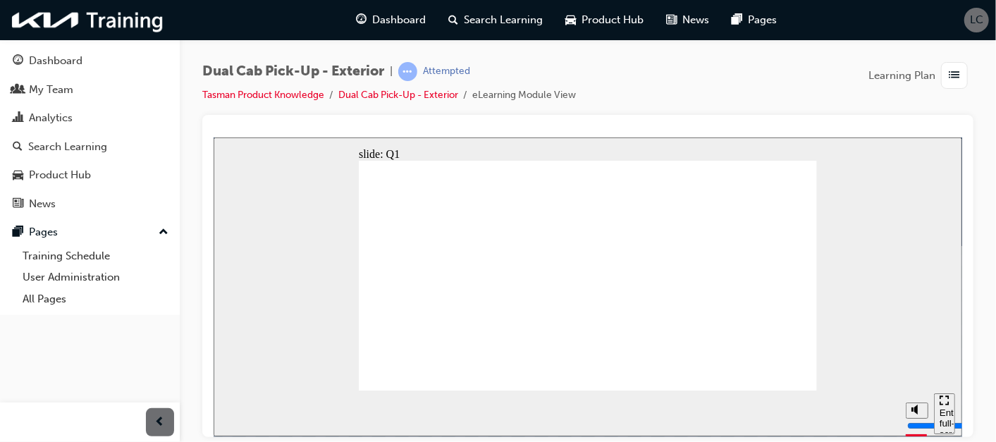
radio input "true"
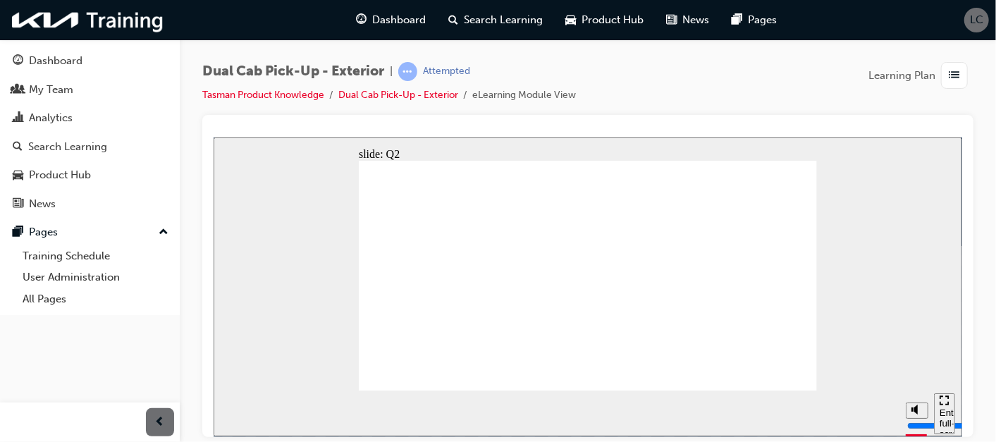
radio input "true"
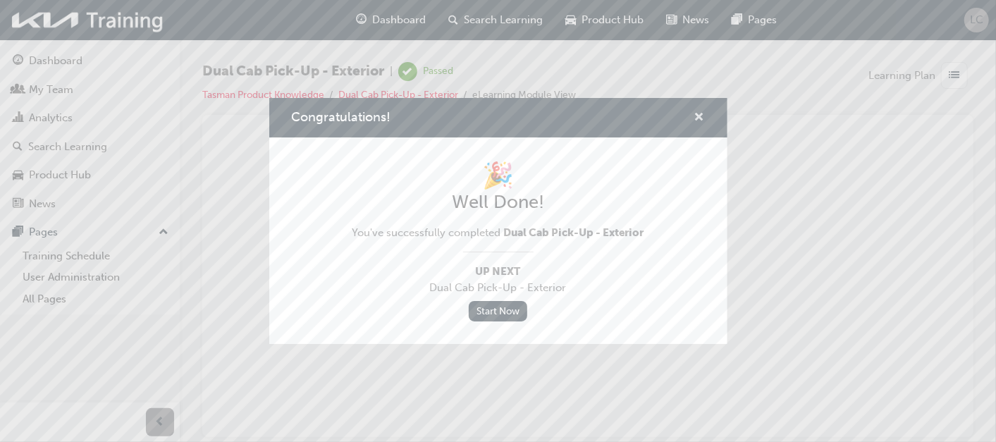
click at [703, 117] on span "cross-icon" at bounding box center [699, 118] width 11 height 13
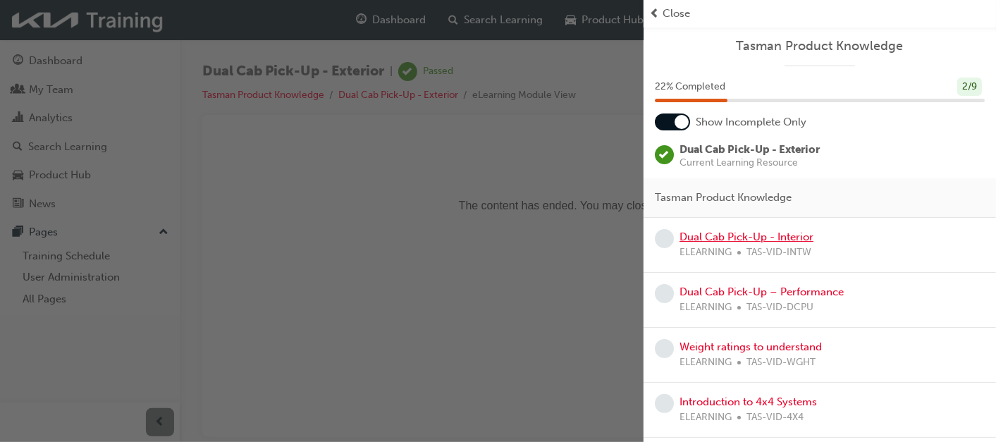
click at [710, 238] on link "Dual Cab Pick-Up - Interior" at bounding box center [746, 236] width 134 height 13
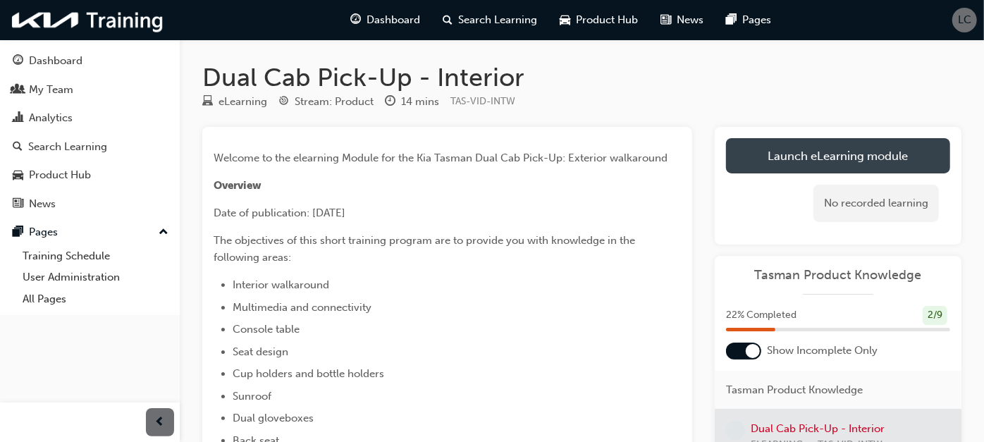
click at [856, 161] on link "Launch eLearning module" at bounding box center [838, 155] width 224 height 35
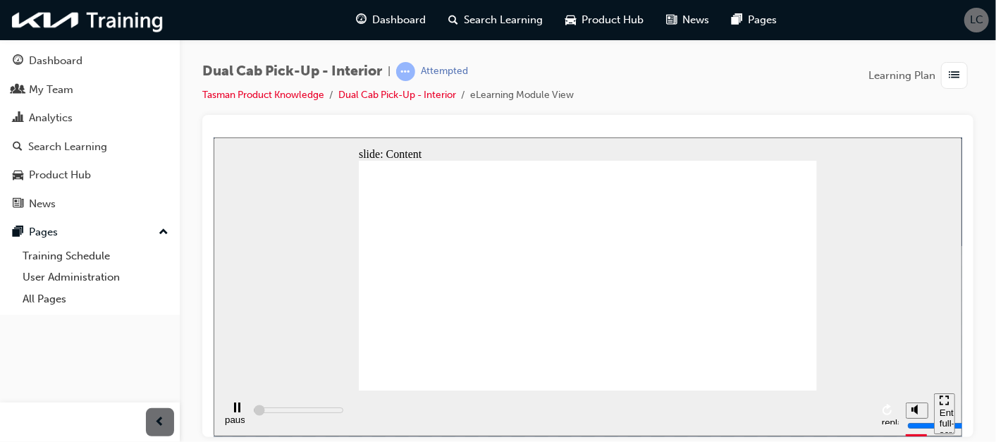
type input "2000"
radio input "true"
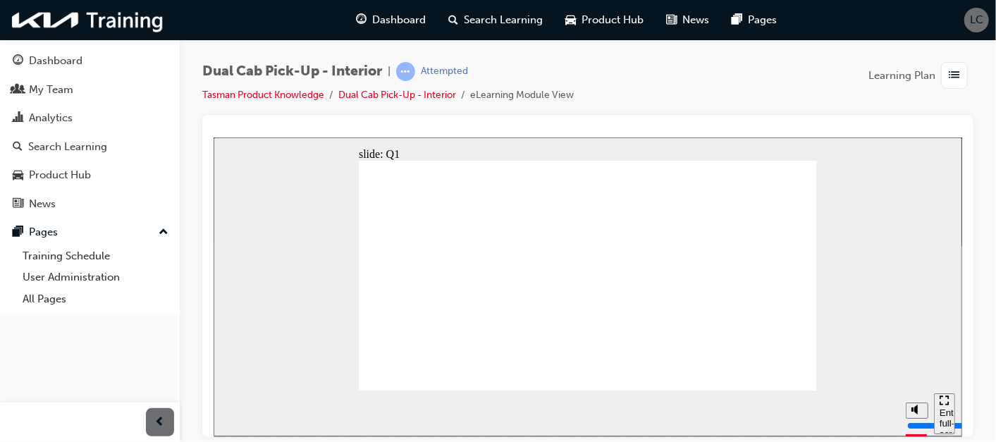
radio input "true"
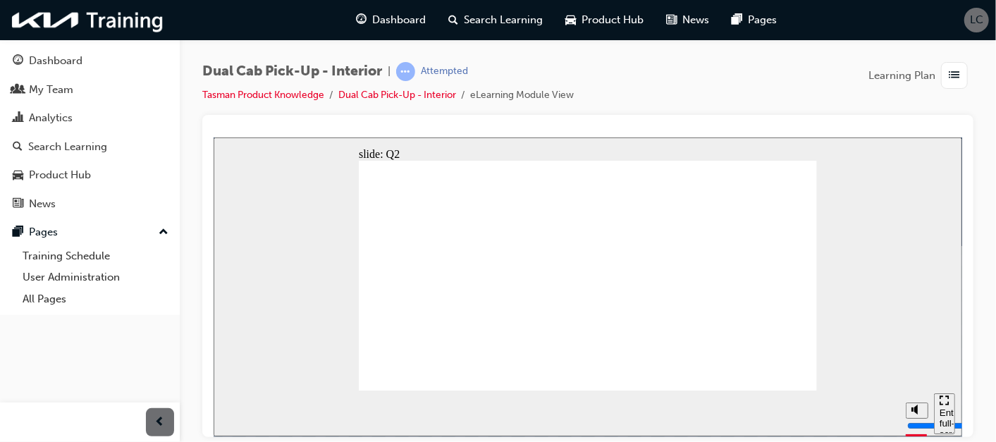
radio input "true"
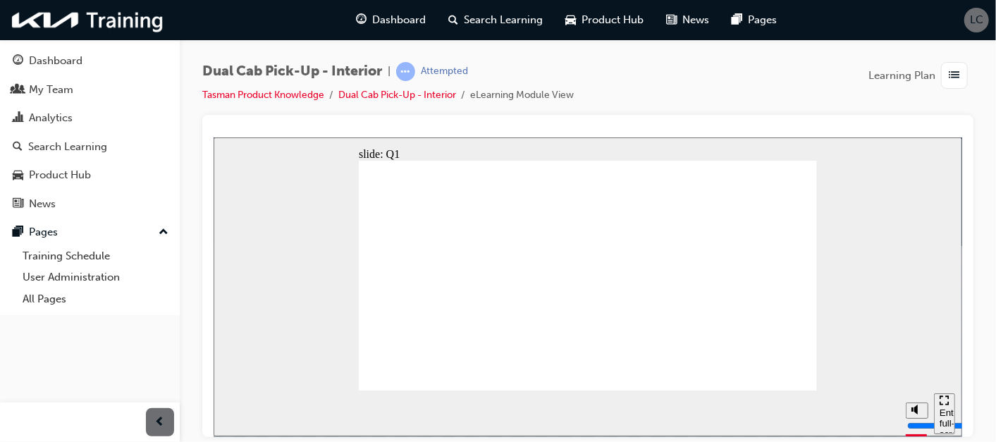
radio input "true"
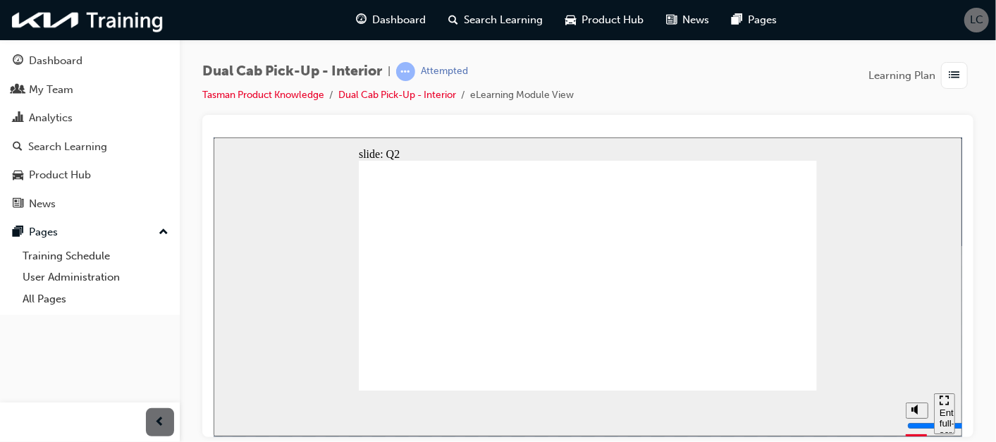
radio input "true"
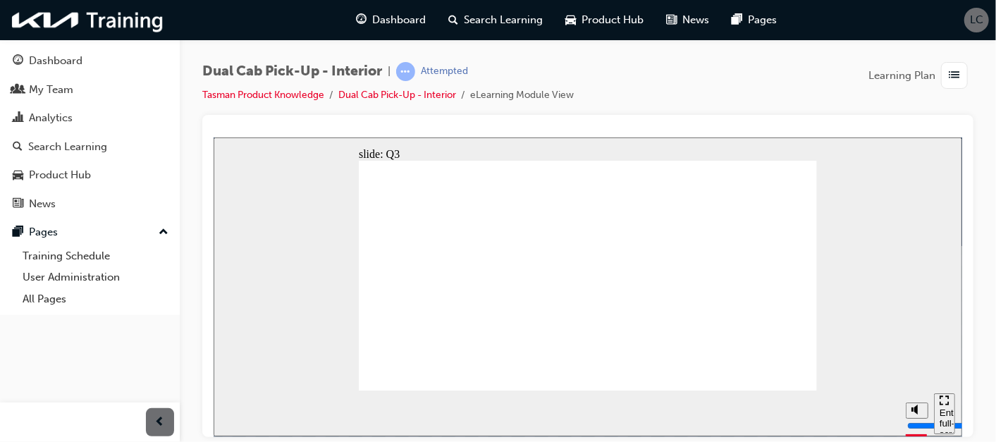
radio input "true"
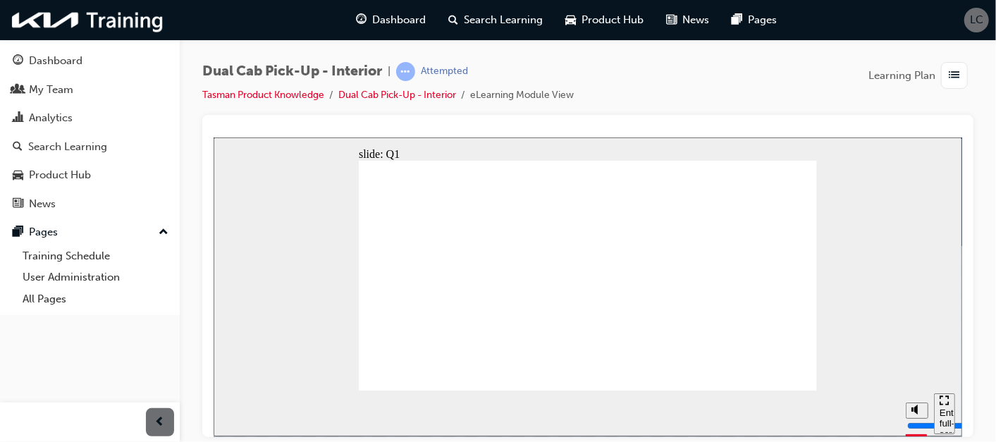
radio input "true"
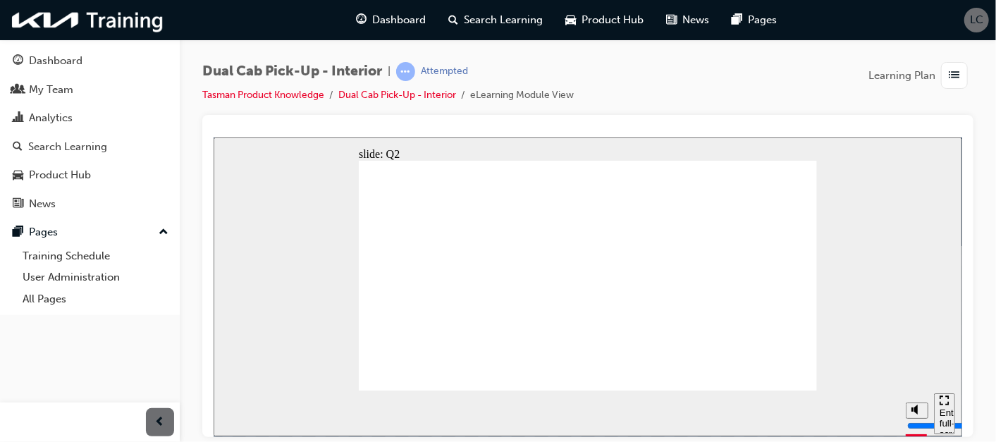
radio input "true"
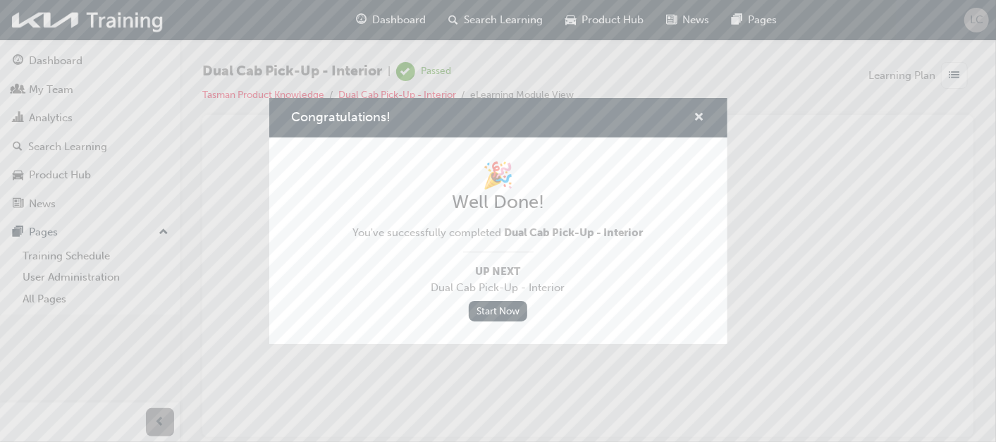
click at [701, 115] on span "cross-icon" at bounding box center [699, 118] width 11 height 13
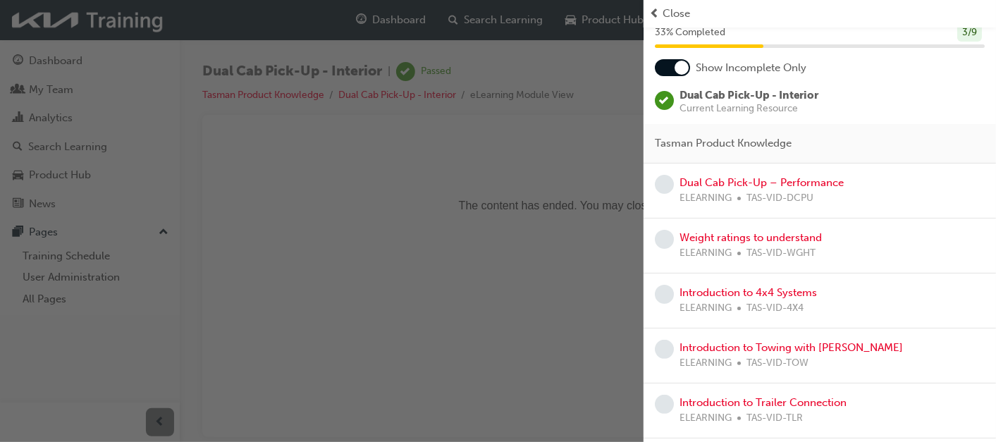
scroll to position [104, 0]
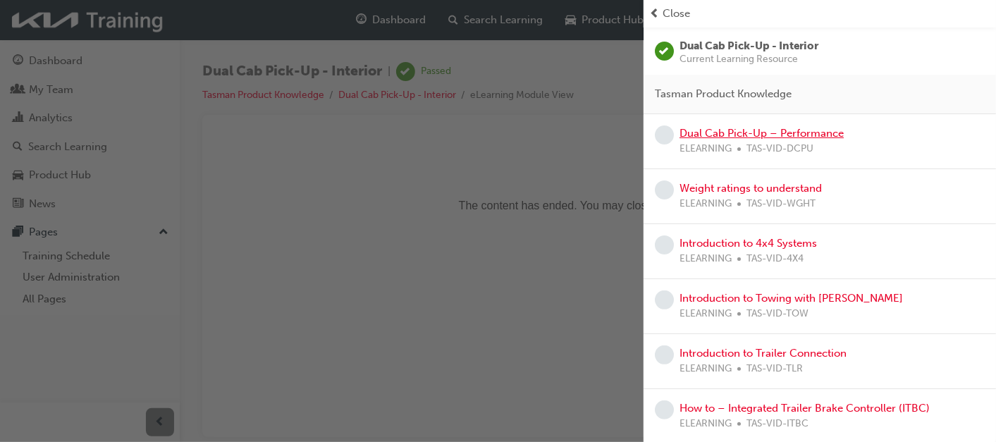
click at [757, 135] on link "Dual Cab Pick-Up – Performance" at bounding box center [761, 133] width 164 height 13
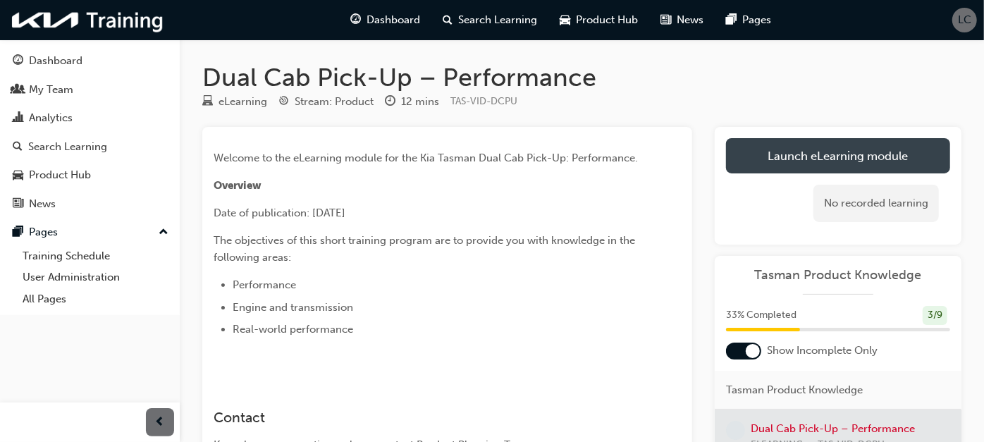
click at [791, 148] on link "Launch eLearning module" at bounding box center [838, 155] width 224 height 35
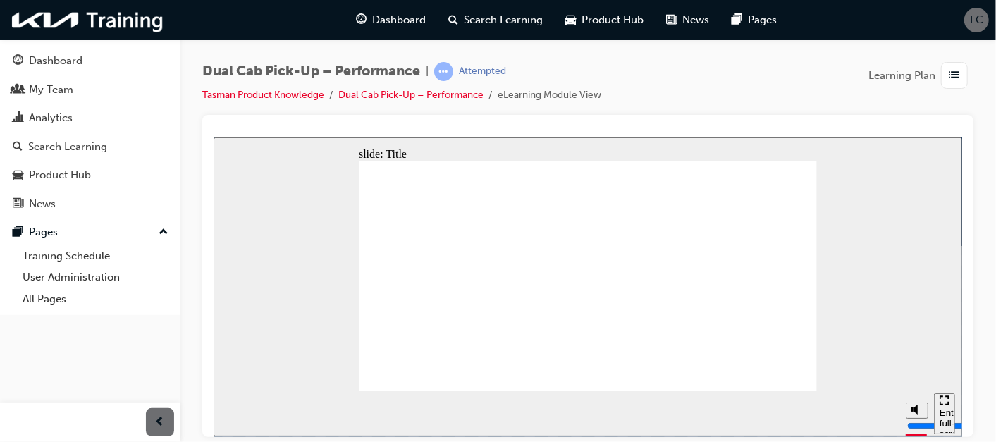
type input "382500"
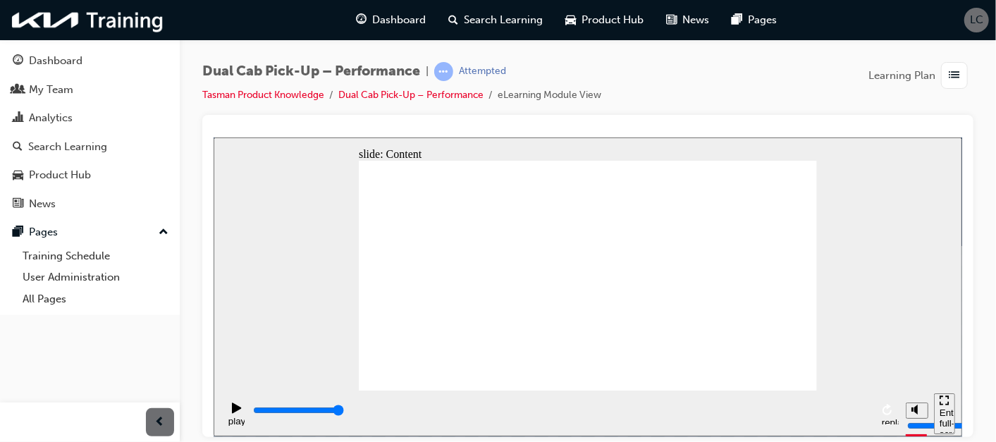
type input "5000"
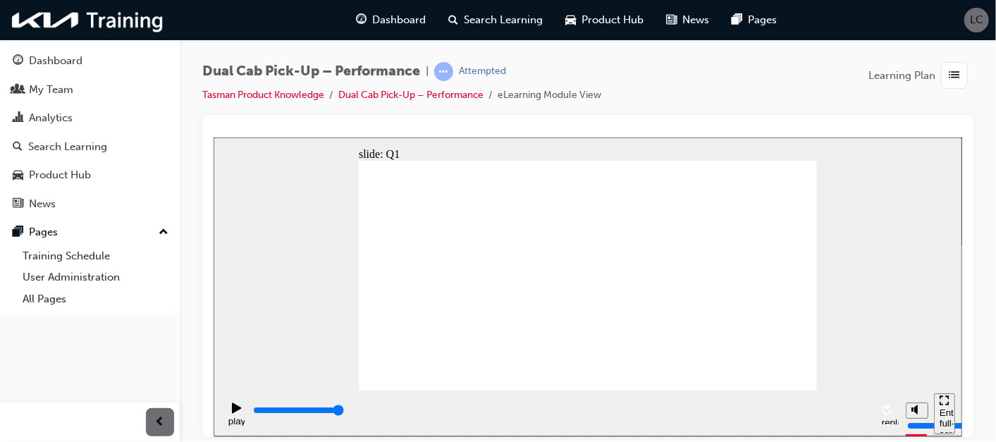
radio input "true"
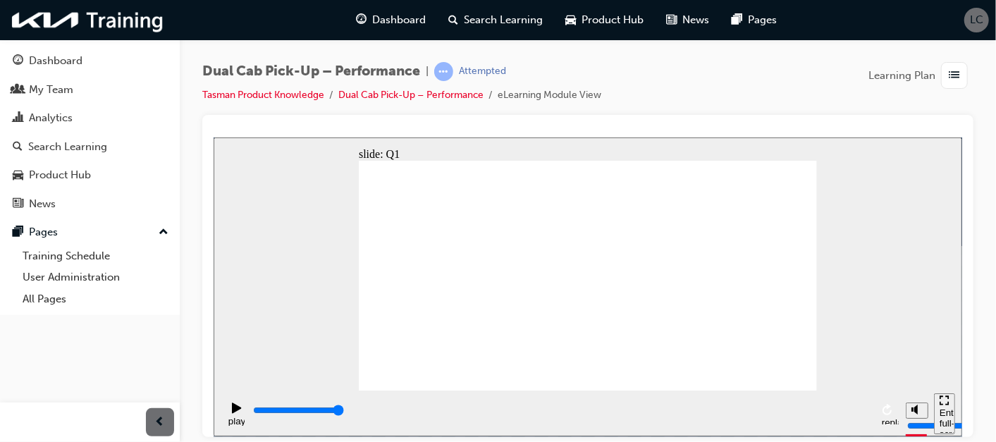
type input "5000"
radio input "true"
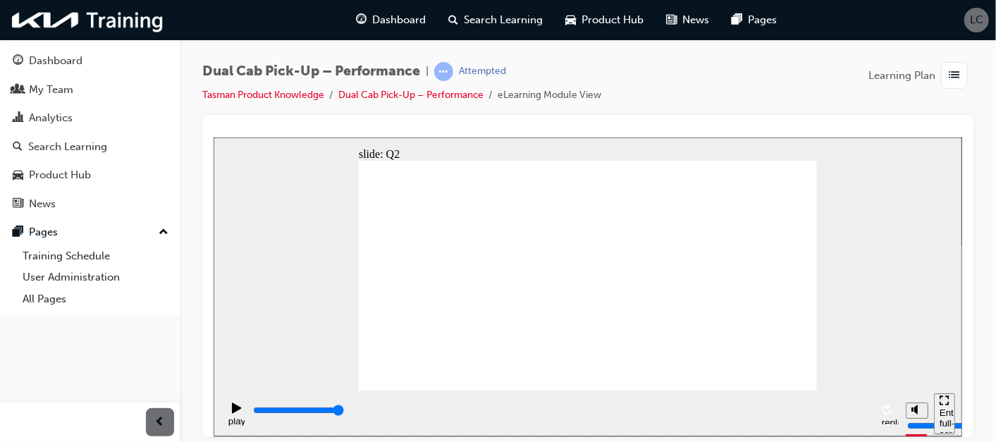
type input "5000"
radio input "true"
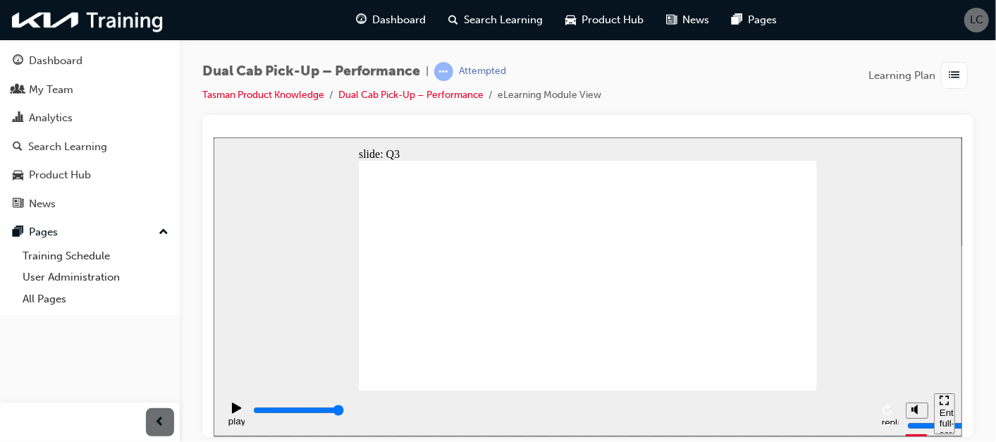
type input "3500"
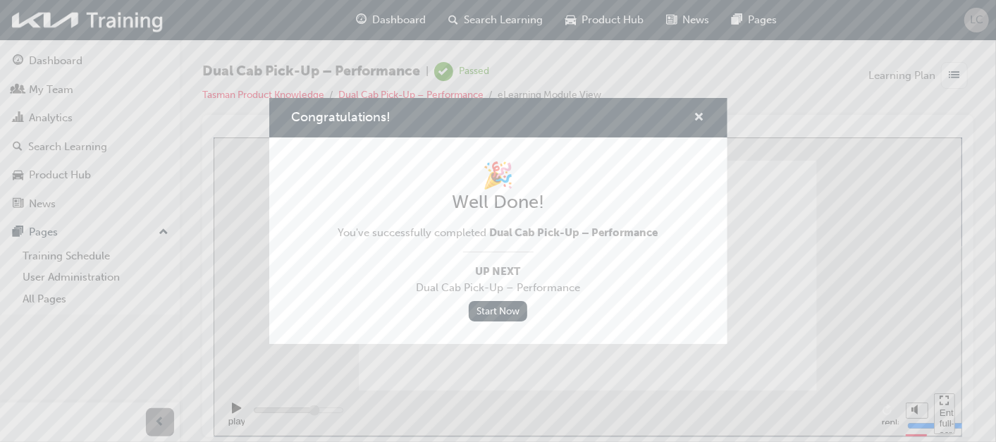
click at [701, 116] on span "cross-icon" at bounding box center [699, 118] width 11 height 13
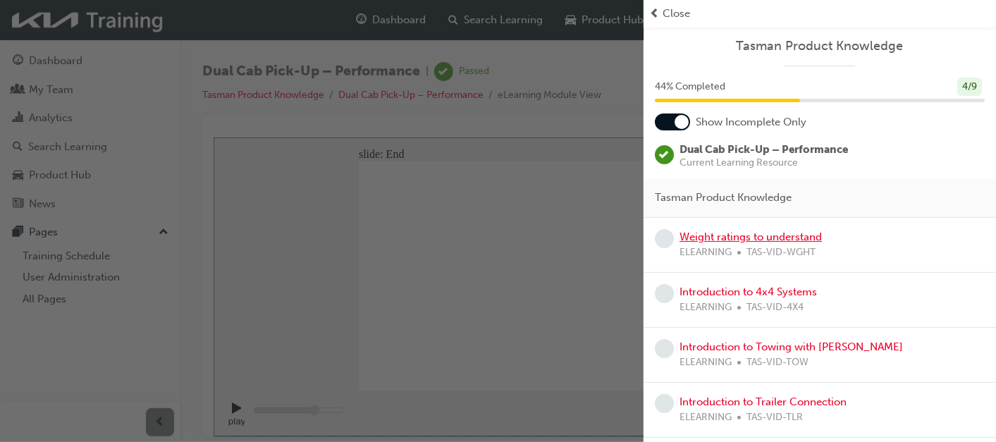
click at [791, 232] on link "Weight ratings to understand" at bounding box center [750, 236] width 142 height 13
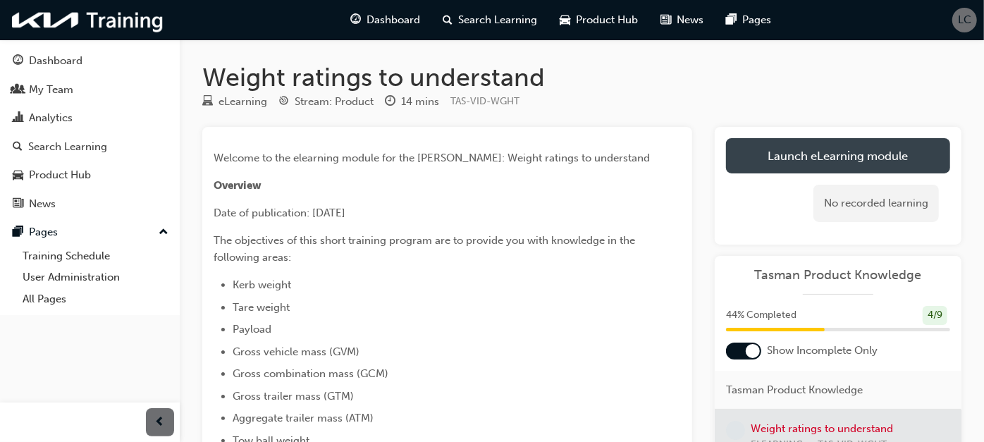
click at [771, 156] on link "Launch eLearning module" at bounding box center [838, 155] width 224 height 35
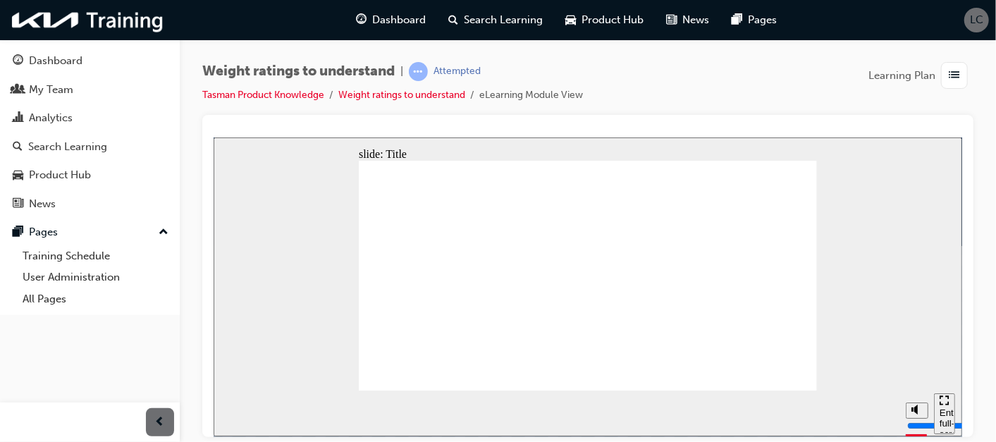
click at [295, 411] on div "pause replay" at bounding box center [559, 413] width 678 height 46
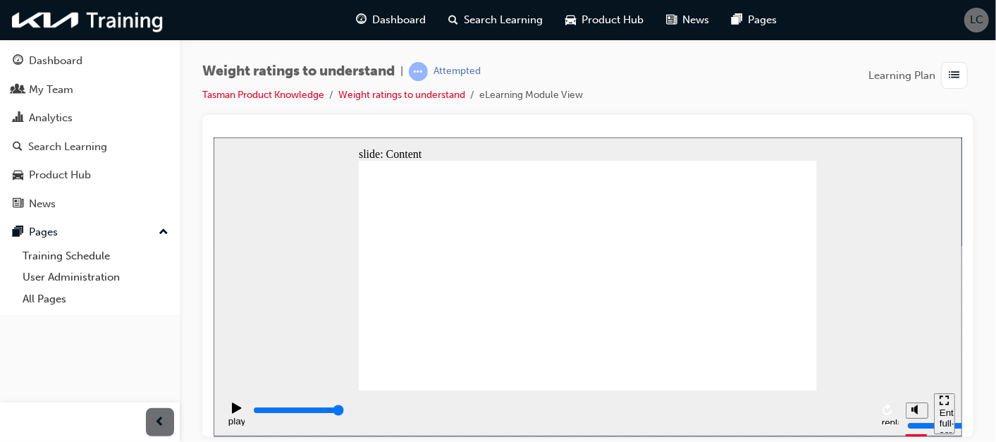
type input "1900"
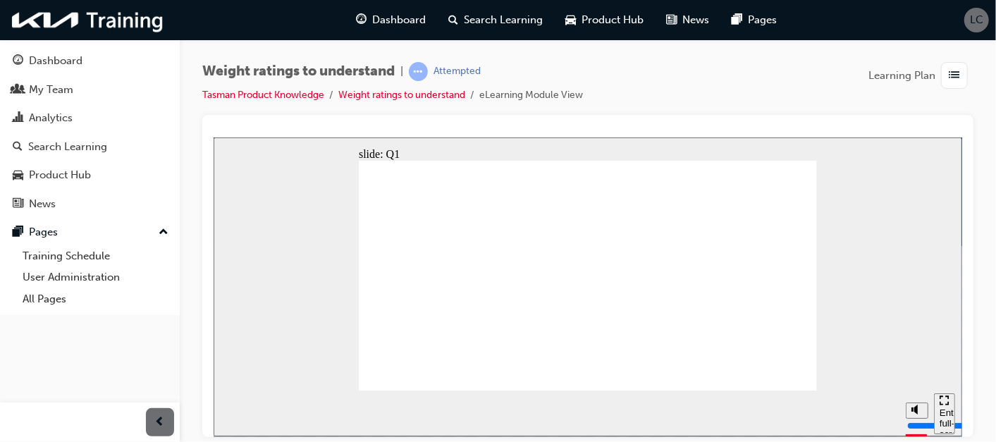
radio input "true"
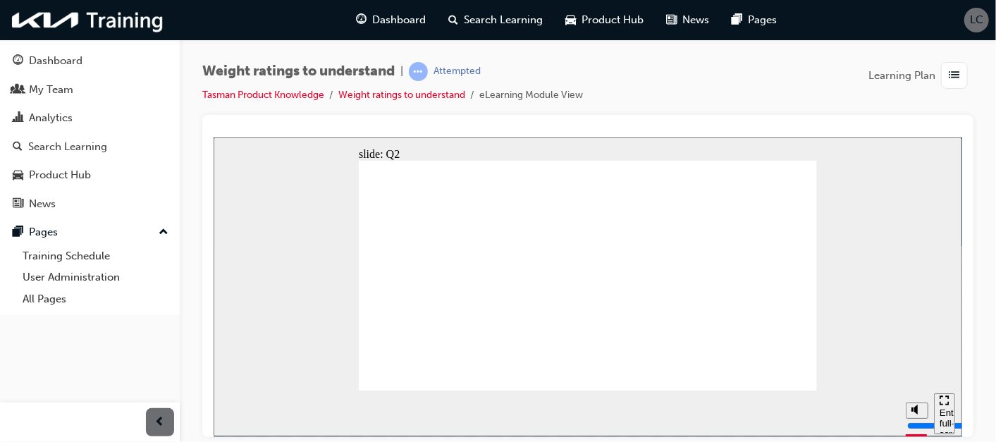
radio input "true"
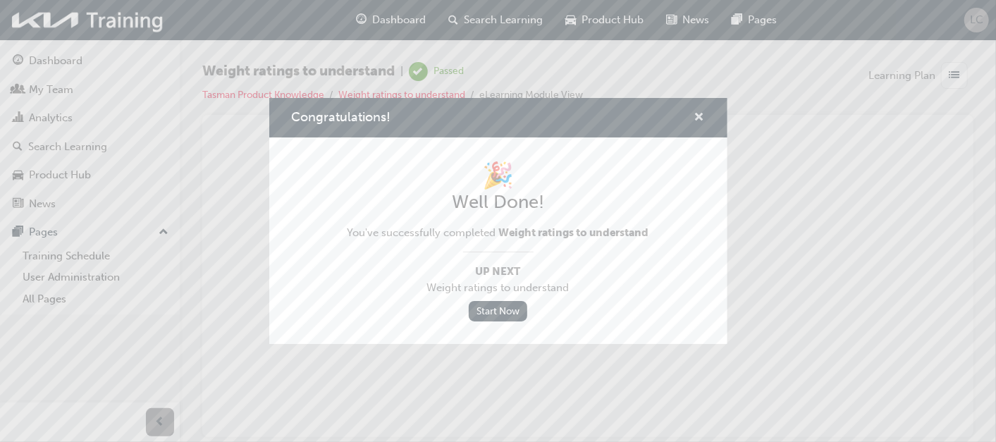
click at [696, 121] on span "cross-icon" at bounding box center [699, 118] width 11 height 13
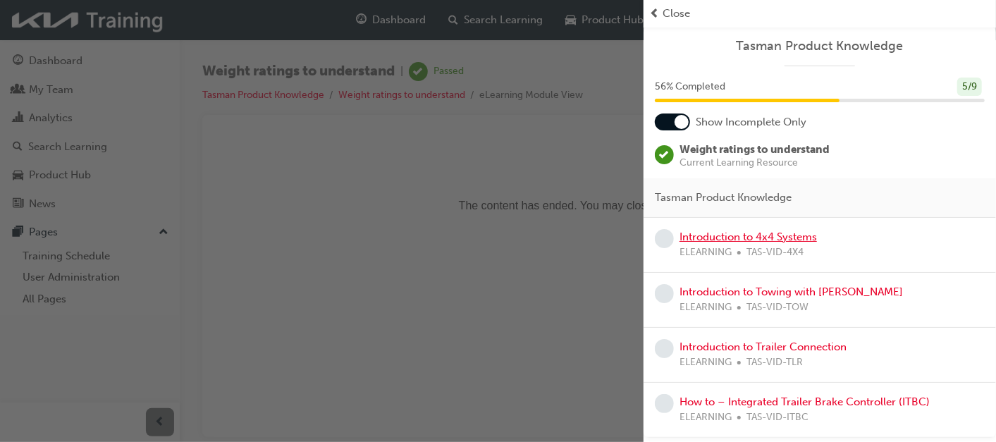
click at [763, 237] on link "Introduction to 4x4 Systems" at bounding box center [747, 236] width 137 height 13
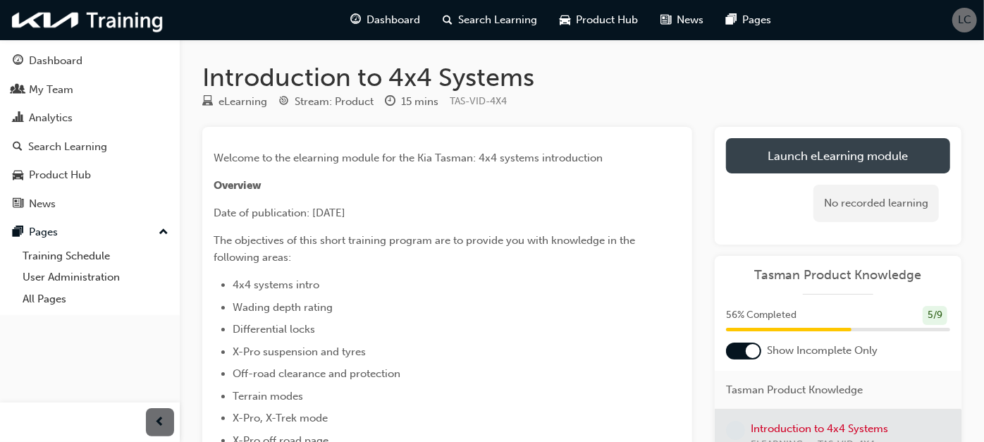
click at [772, 164] on link "Launch eLearning module" at bounding box center [838, 155] width 224 height 35
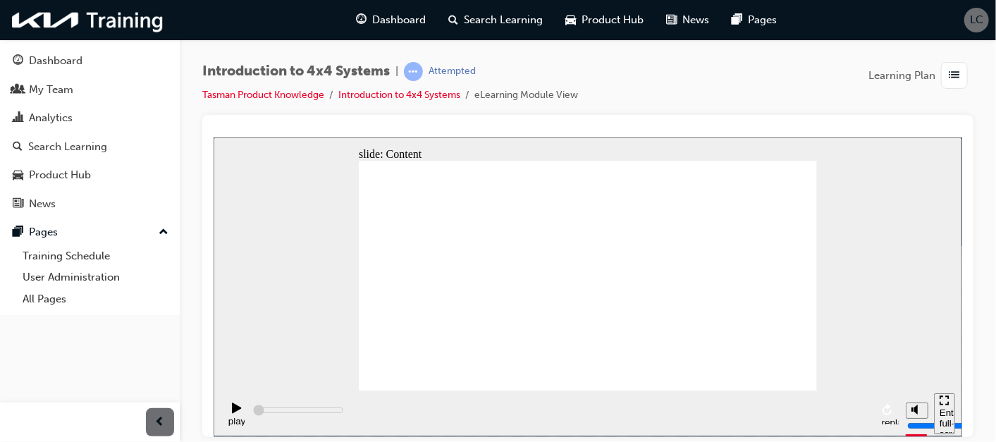
type input "1900"
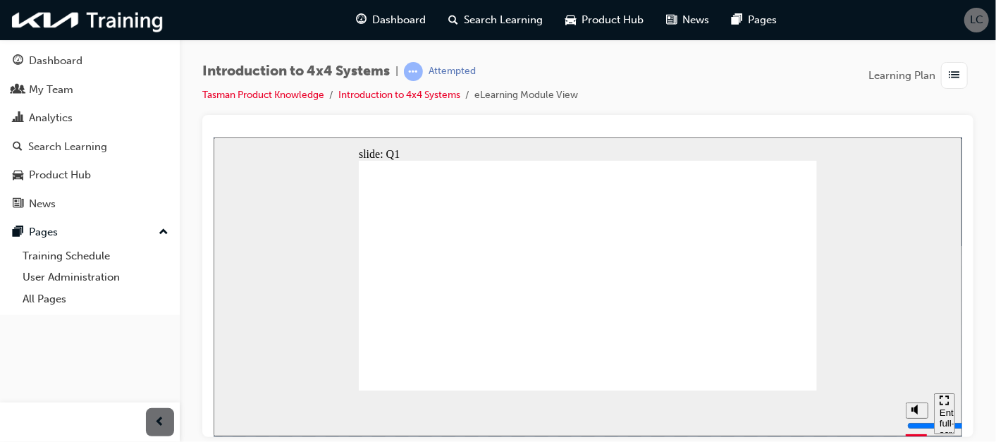
radio input "true"
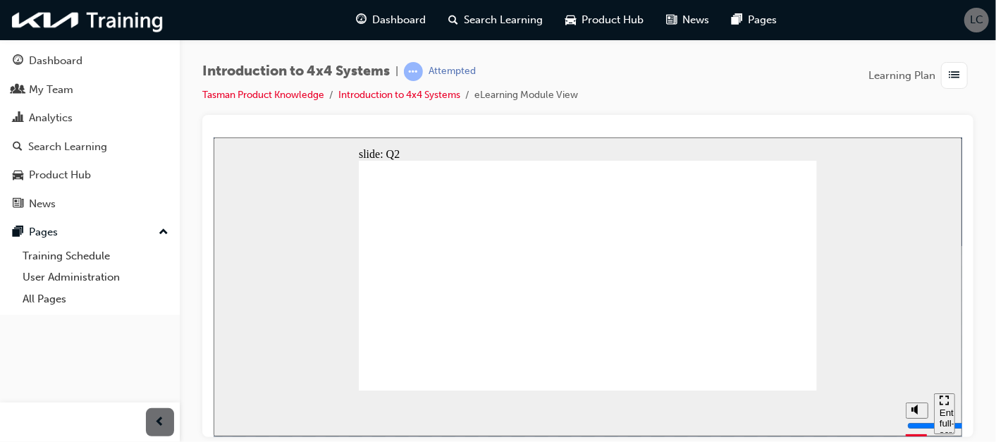
radio input "false"
radio input "true"
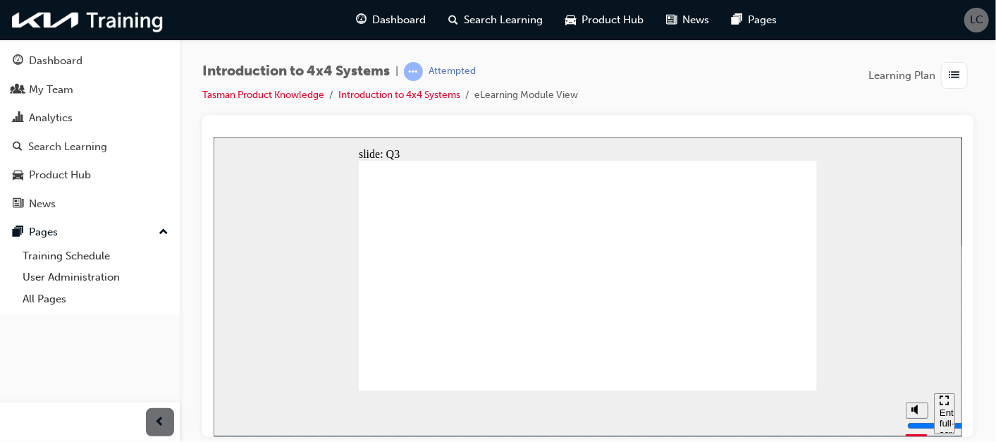
radio input "true"
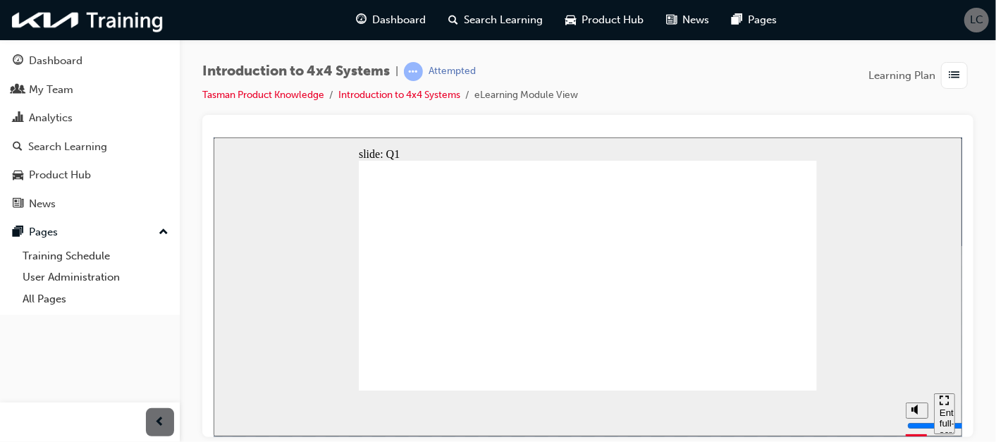
radio input "true"
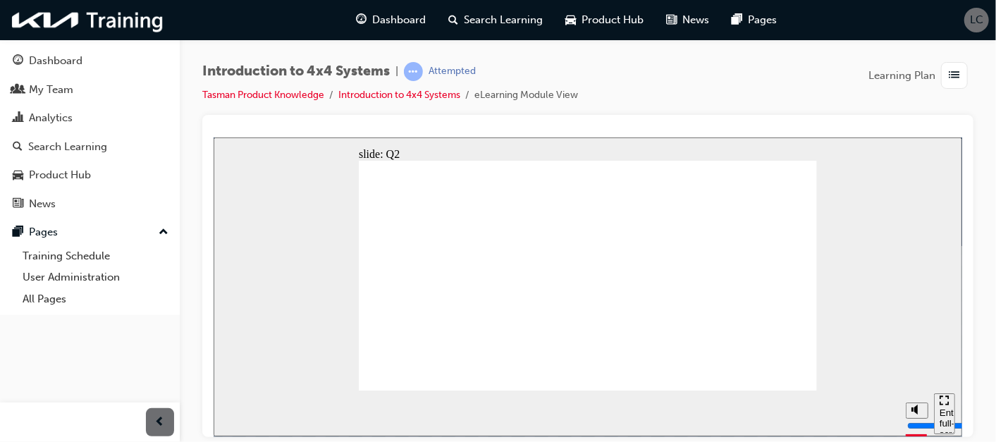
radio input "true"
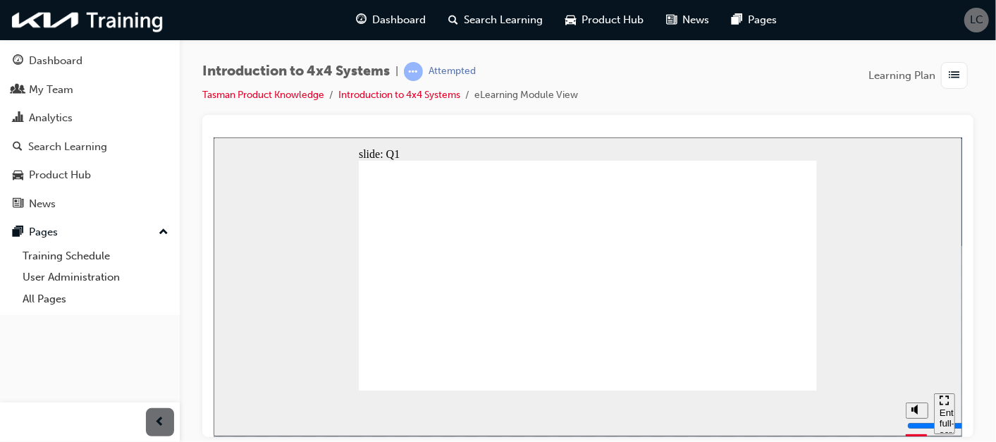
radio input "true"
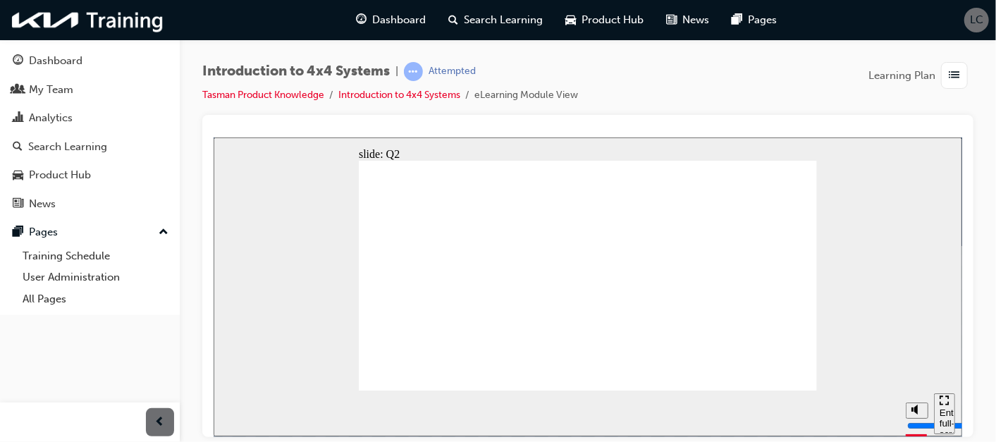
radio input "true"
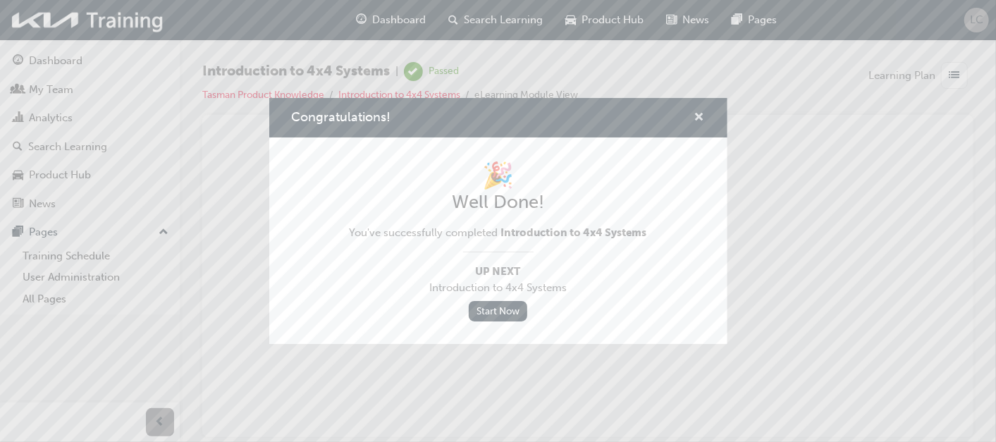
click at [700, 120] on span "cross-icon" at bounding box center [699, 118] width 11 height 13
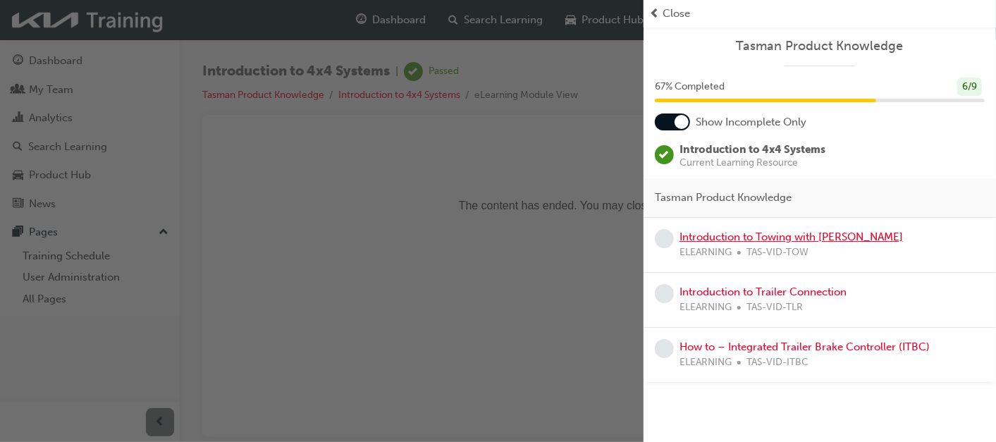
click at [782, 242] on link "Introduction to Towing with Tasman" at bounding box center [790, 236] width 223 height 13
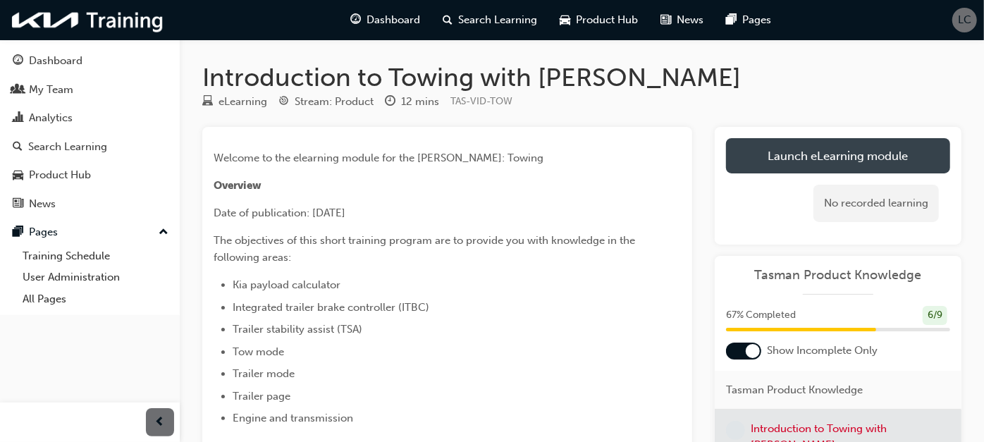
click at [802, 165] on link "Launch eLearning module" at bounding box center [838, 155] width 224 height 35
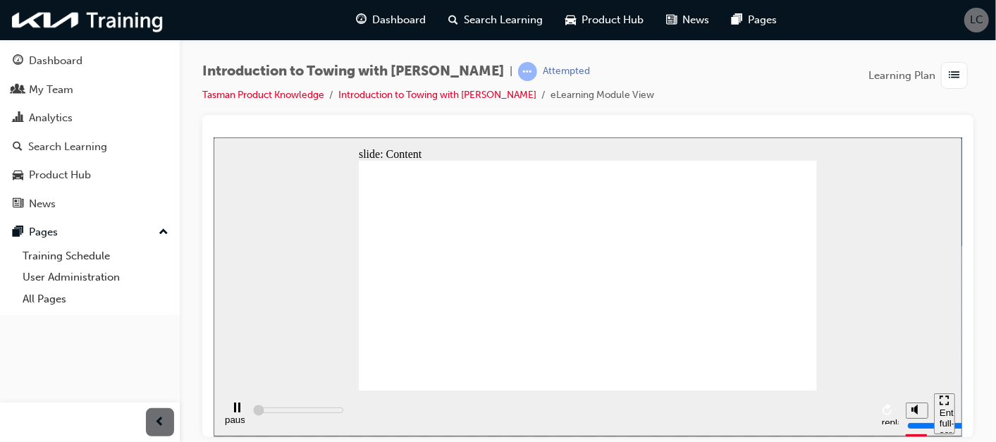
type input "3000"
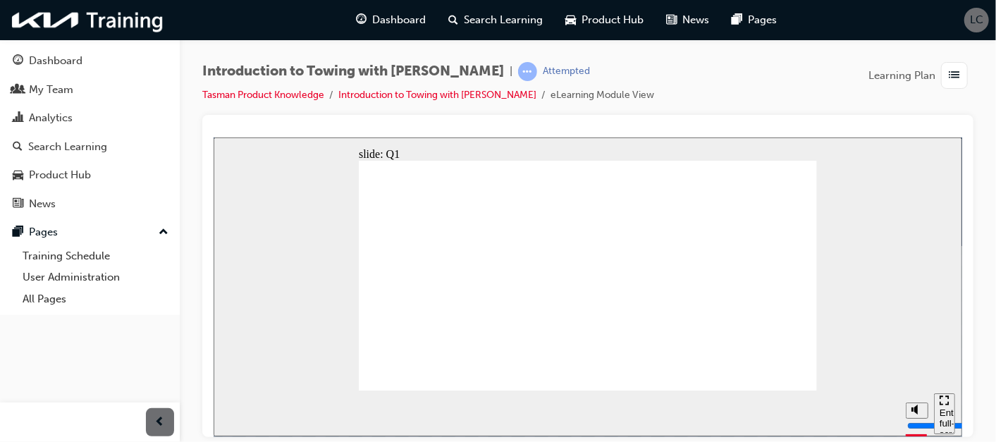
radio input "true"
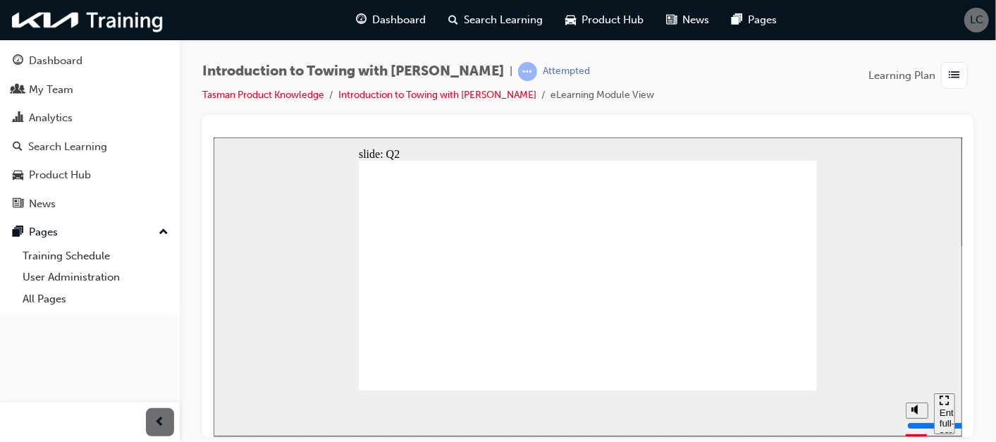
radio input "true"
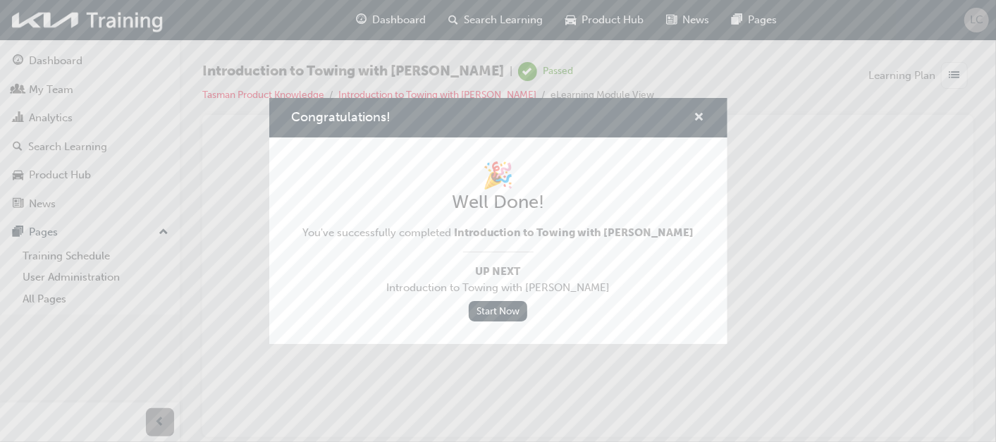
click at [697, 114] on span "cross-icon" at bounding box center [699, 118] width 11 height 13
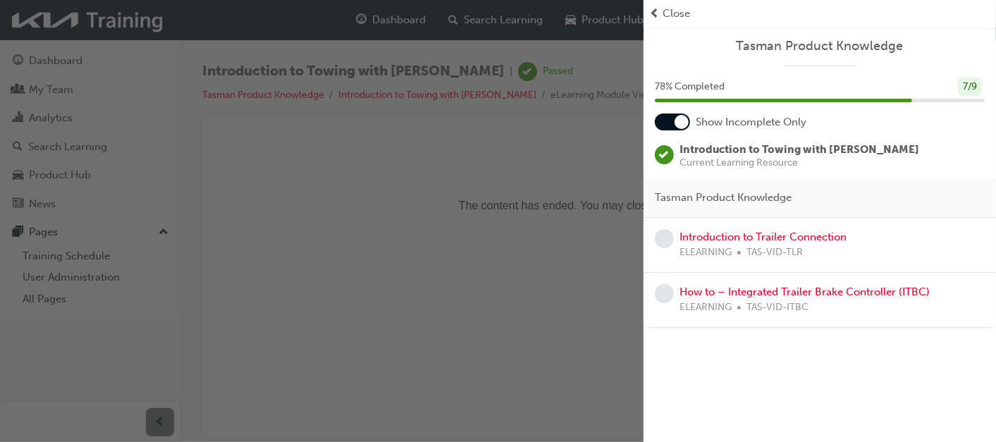
click at [680, 125] on div at bounding box center [681, 122] width 14 height 14
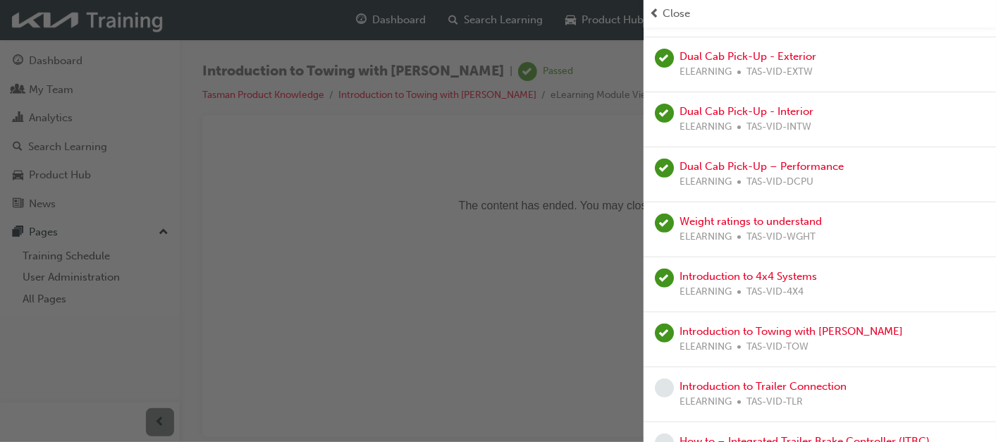
scroll to position [268, 0]
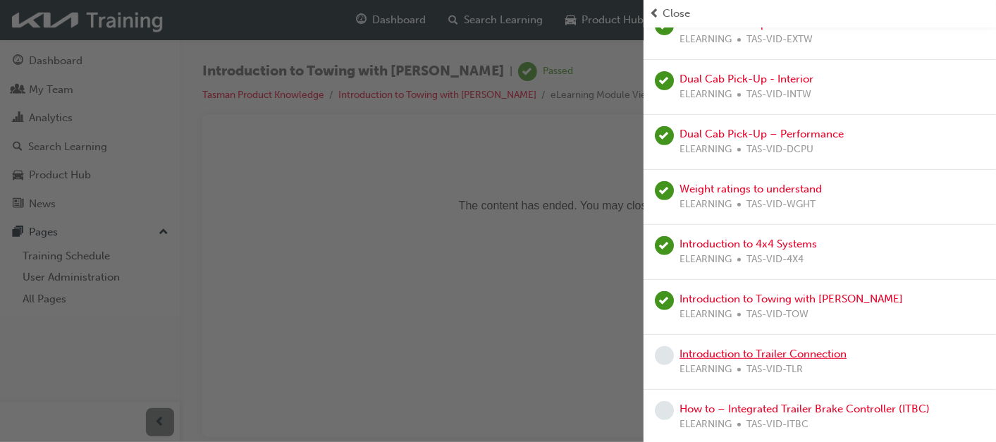
click at [722, 355] on link "Introduction to Trailer Connection" at bounding box center [762, 353] width 167 height 13
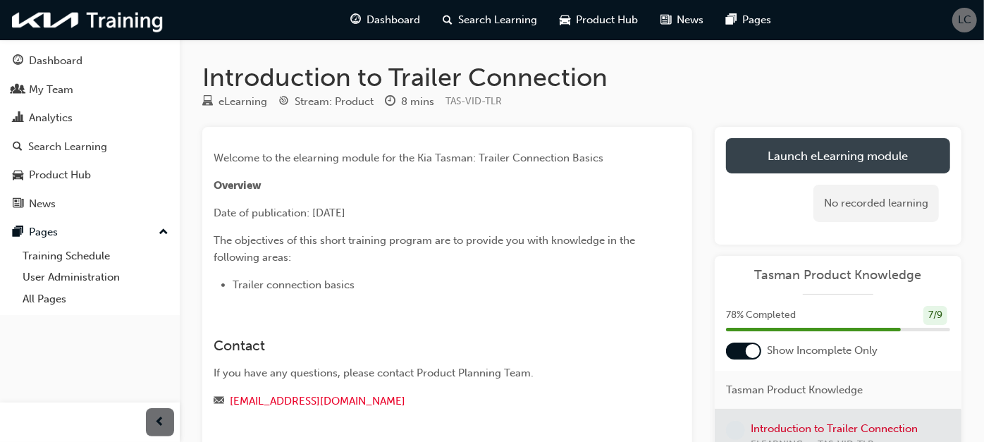
click at [846, 169] on link "Launch eLearning module" at bounding box center [838, 155] width 224 height 35
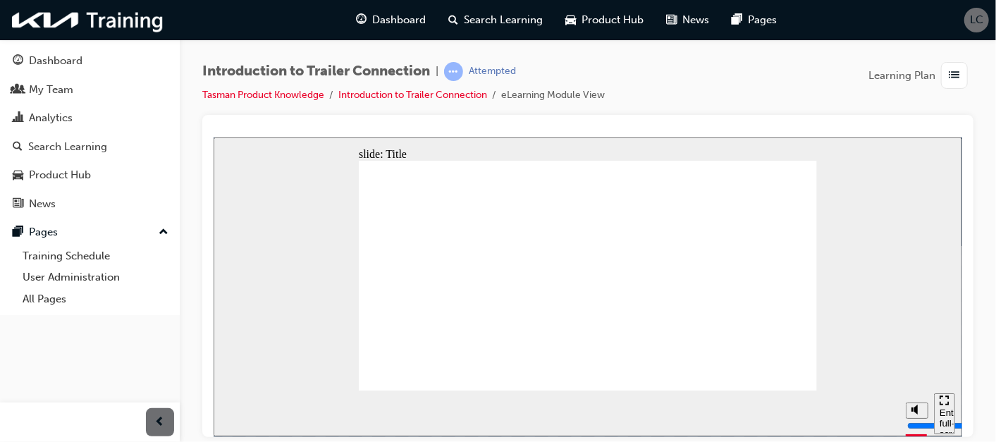
type input "106700"
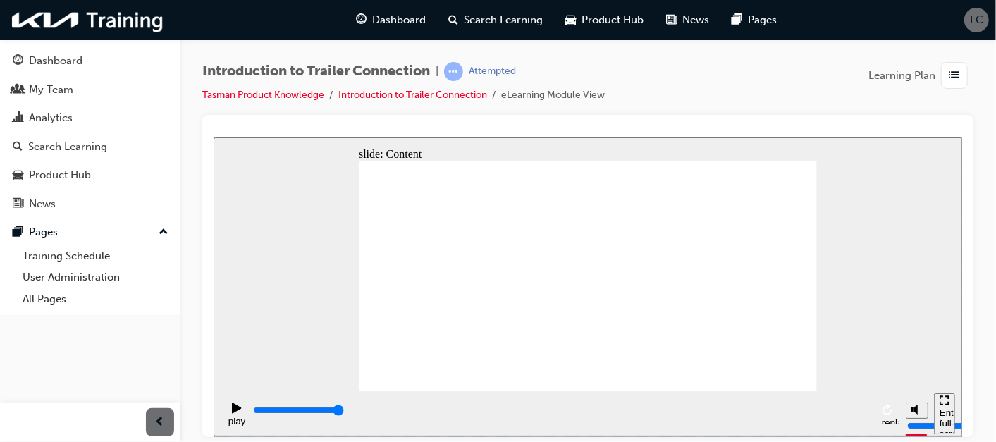
radio input "true"
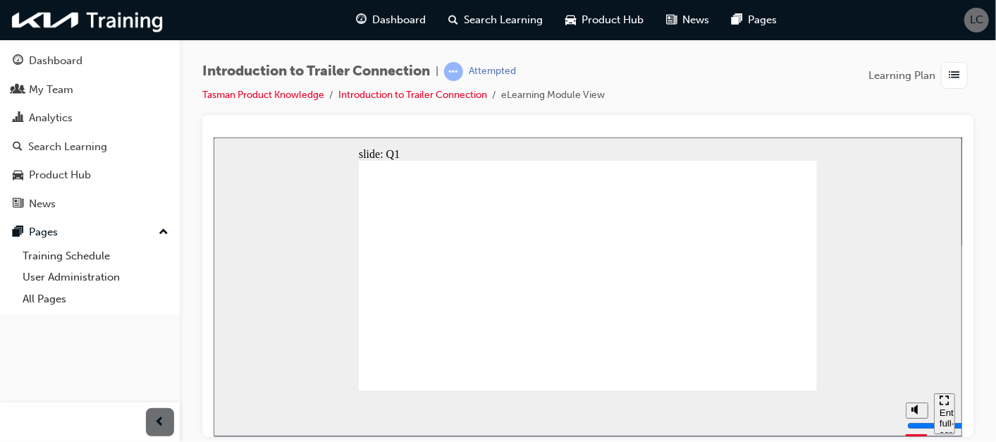
radio input "true"
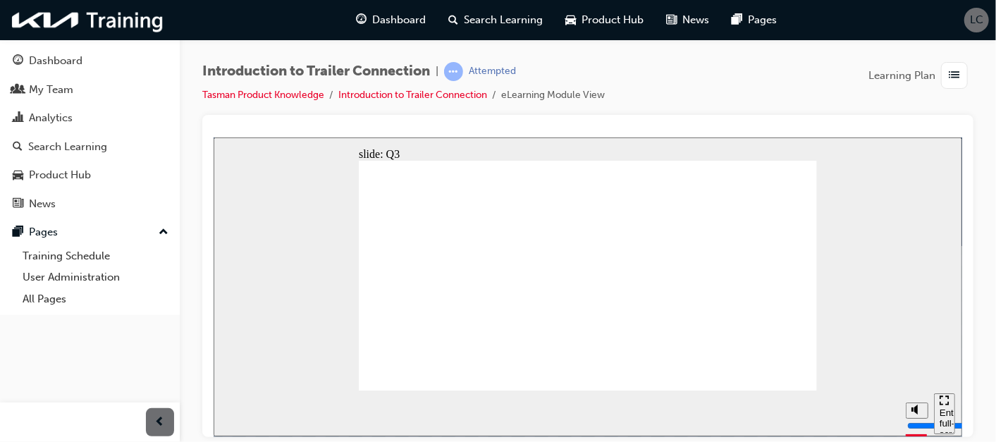
radio input "true"
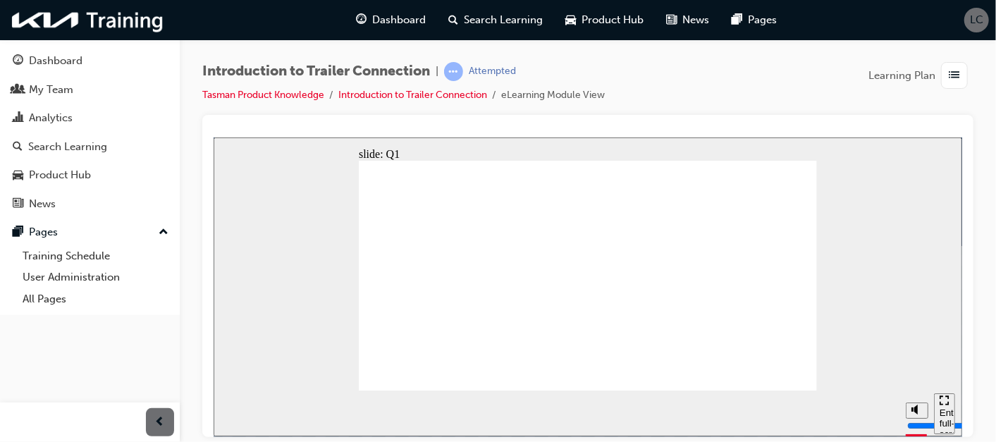
radio input "true"
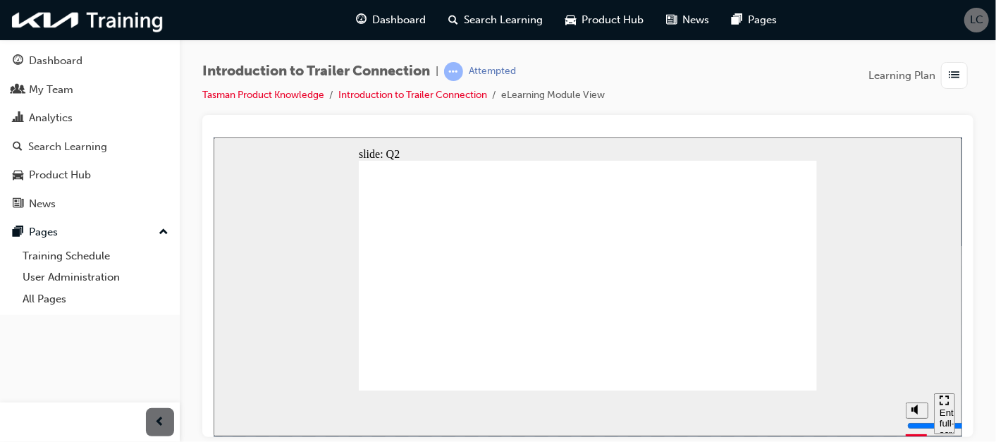
radio input "true"
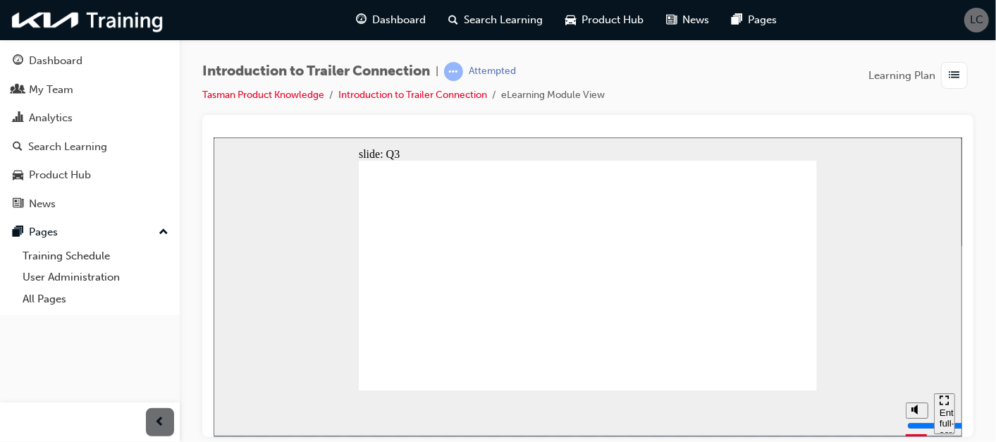
radio input "true"
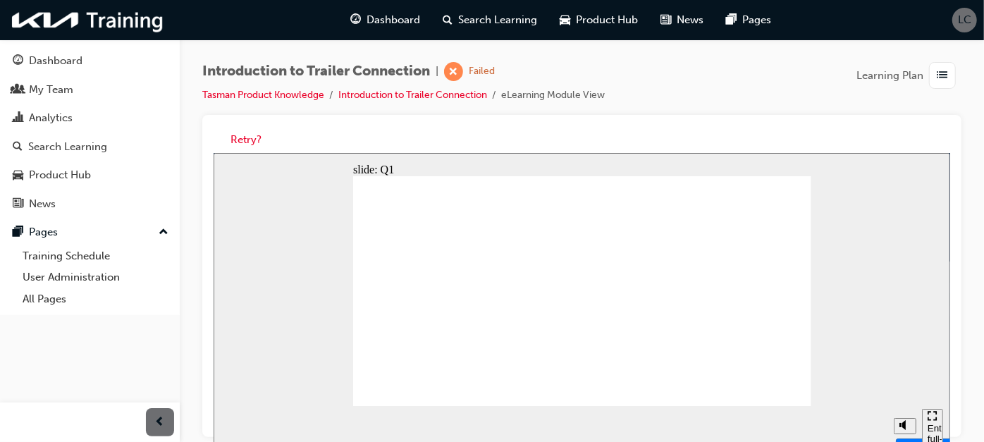
radio input "true"
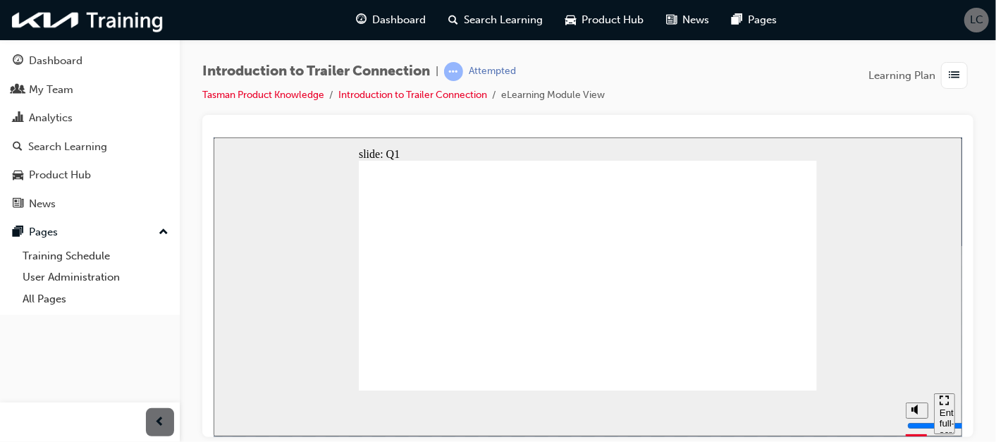
radio input "true"
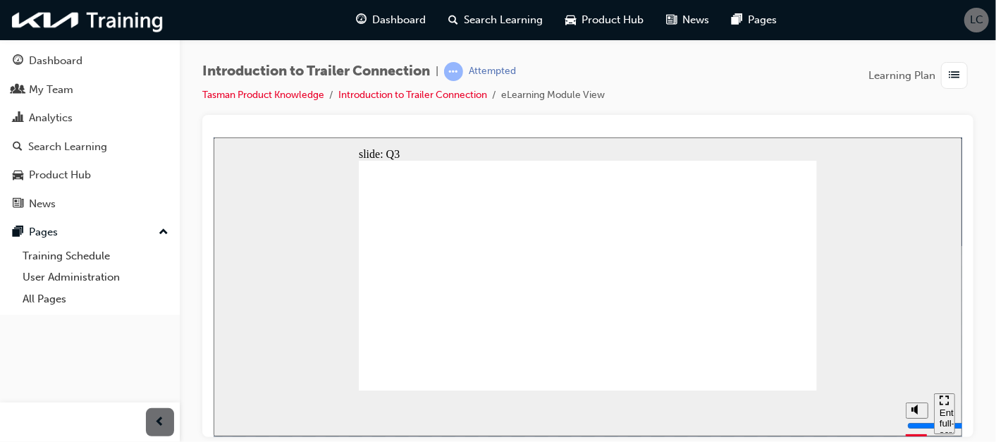
radio input "true"
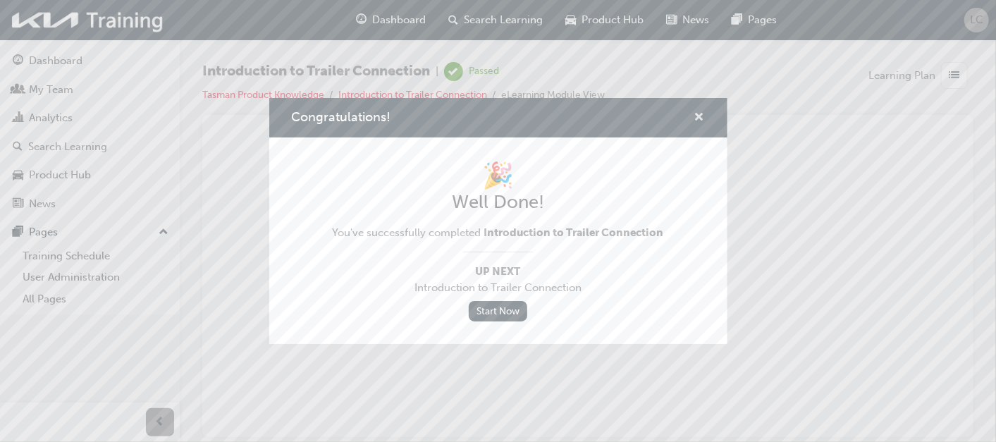
click at [698, 115] on span "cross-icon" at bounding box center [699, 118] width 11 height 13
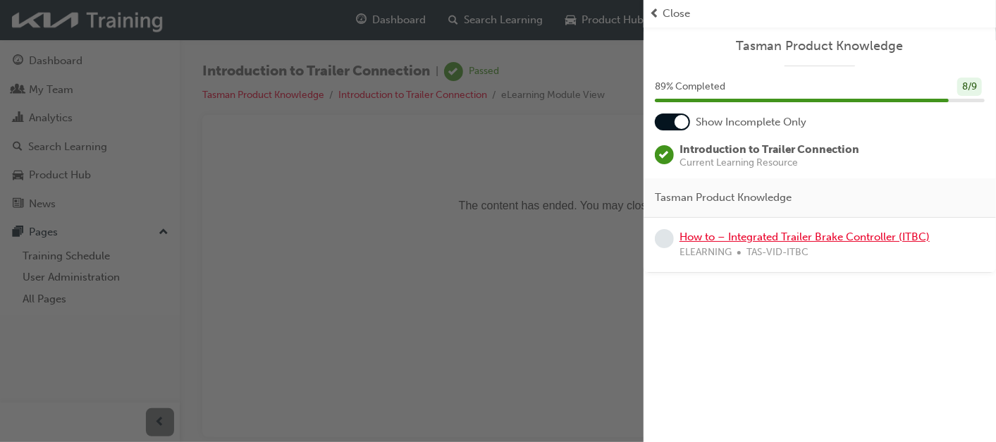
click at [777, 233] on link "How to – Integrated Trailer Brake Controller (ITBC)" at bounding box center [804, 236] width 250 height 13
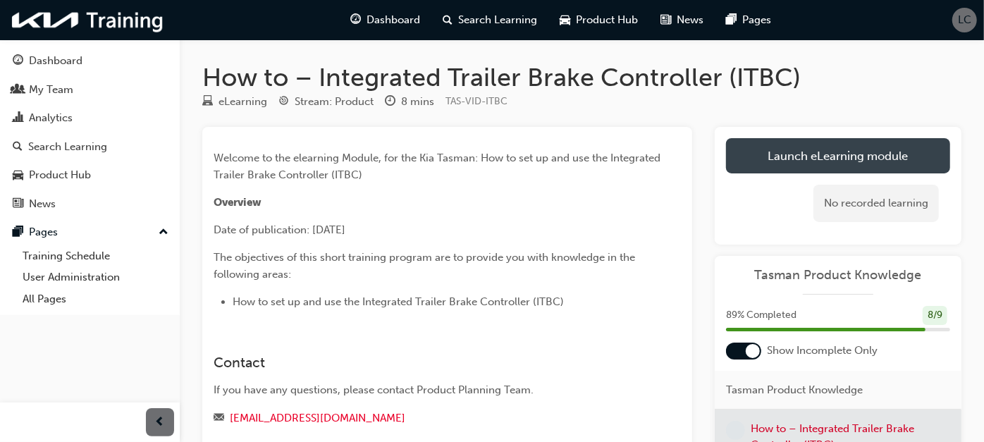
click at [771, 158] on link "Launch eLearning module" at bounding box center [838, 155] width 224 height 35
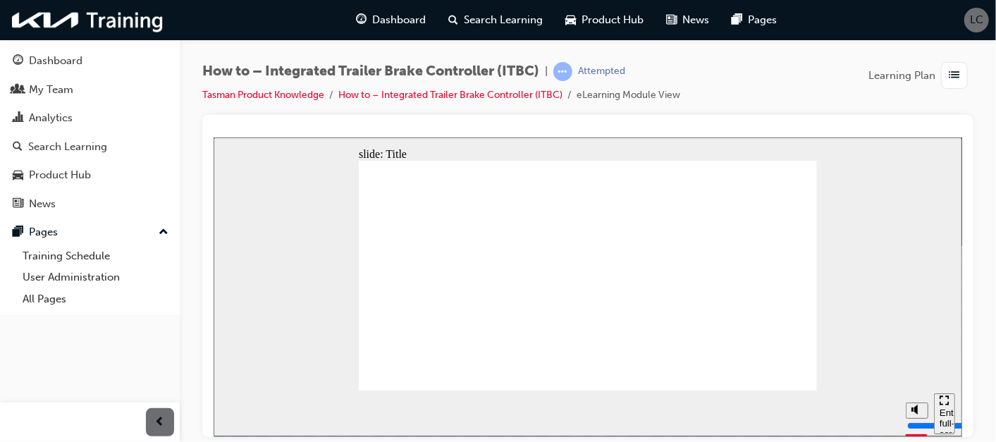
click at [233, 412] on icon "pause" at bounding box center [236, 407] width 6 height 10
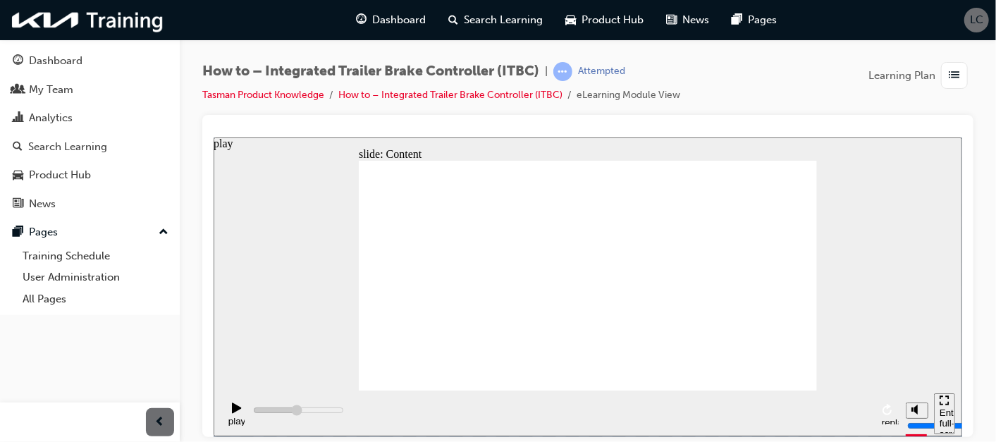
click at [235, 415] on div "play" at bounding box center [236, 420] width 24 height 11
type input "103500"
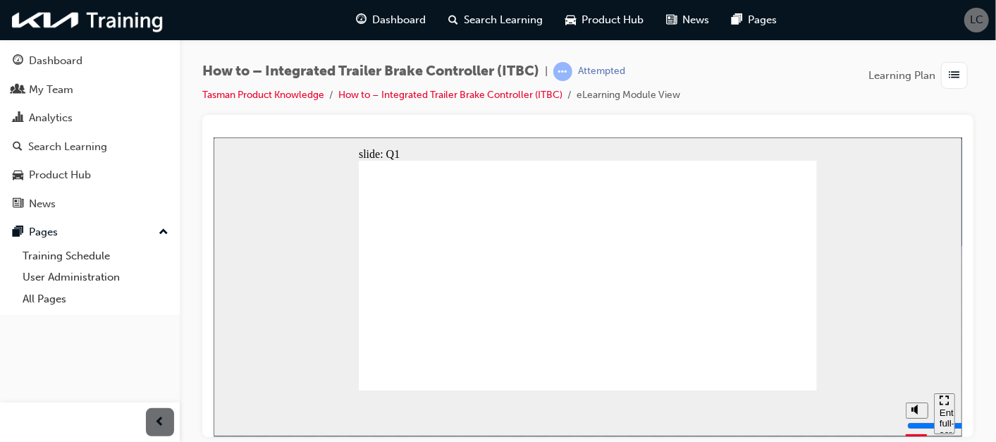
radio input "true"
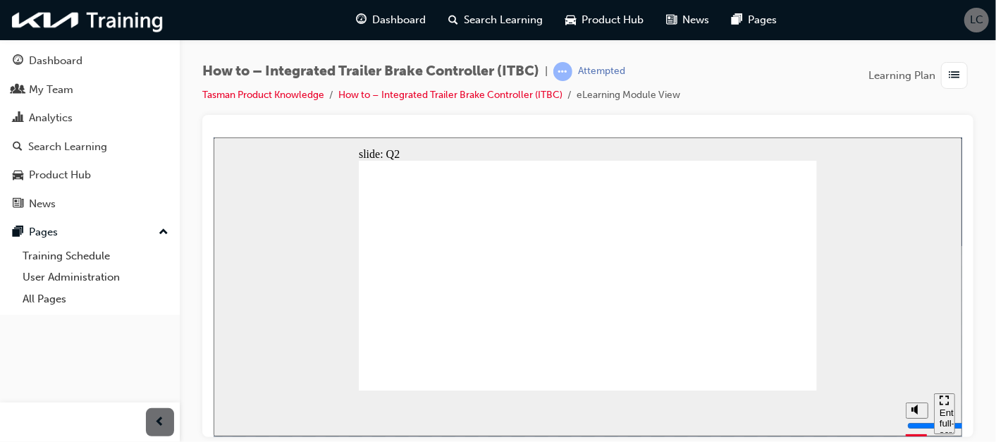
radio input "true"
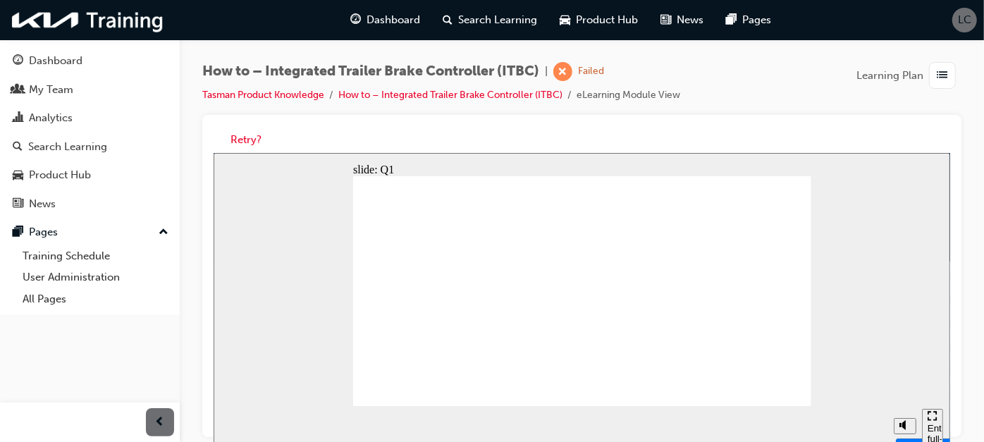
radio input "true"
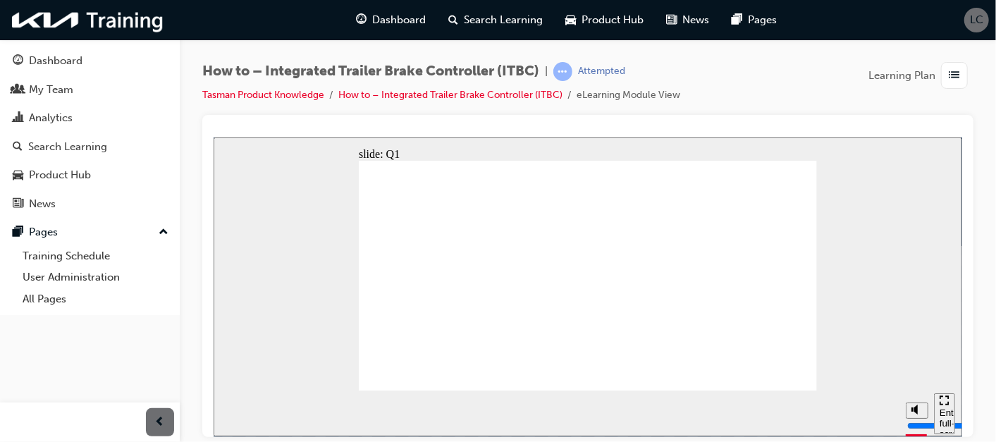
radio input "true"
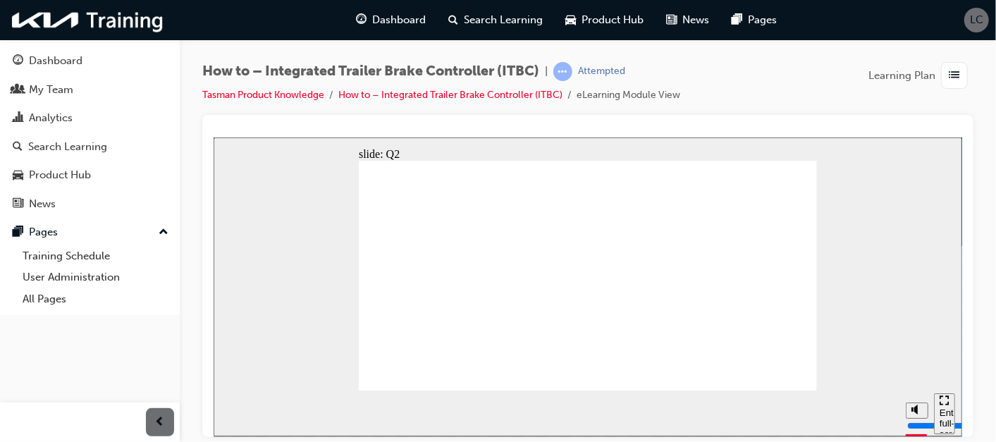
radio input "true"
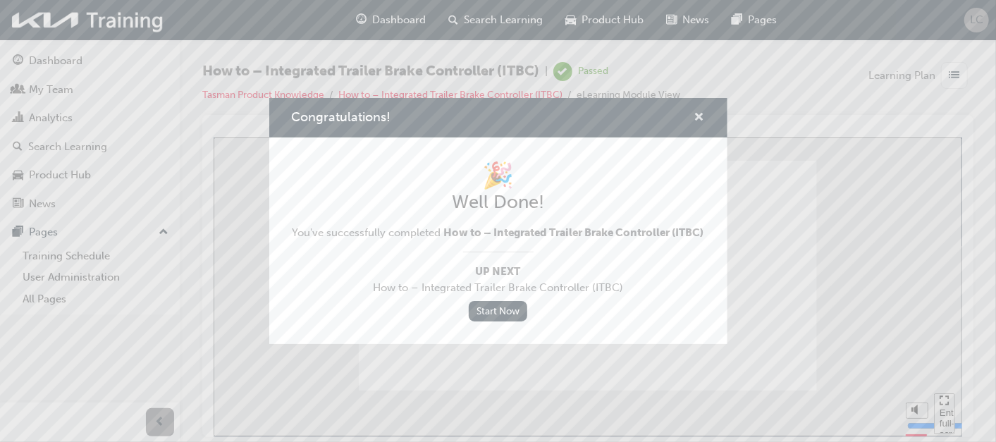
click at [696, 112] on span "cross-icon" at bounding box center [699, 118] width 11 height 13
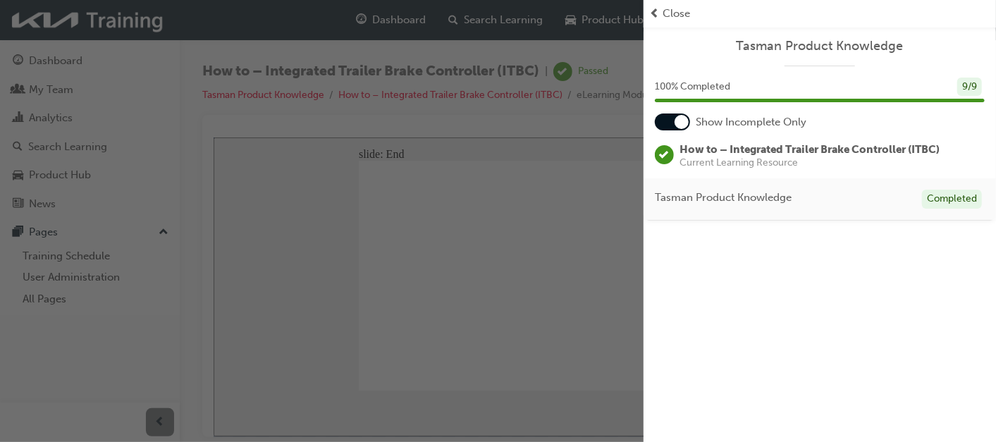
click at [680, 121] on div at bounding box center [681, 122] width 14 height 14
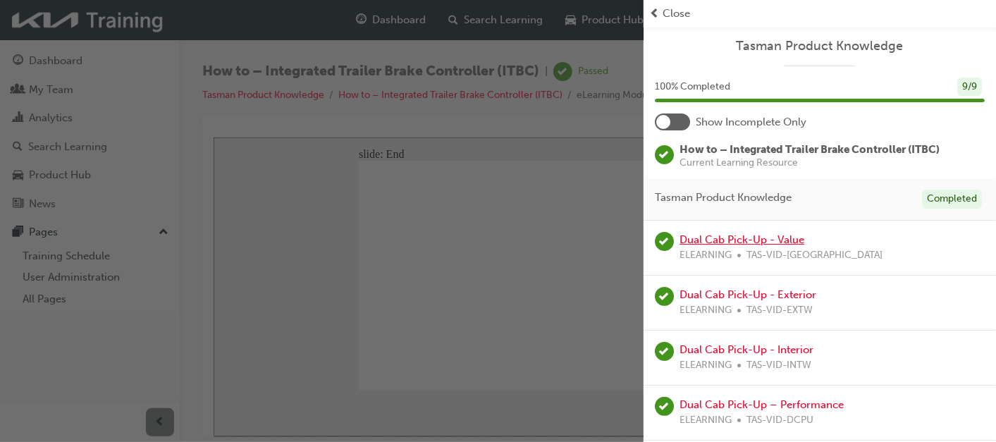
click at [753, 240] on link "Dual Cab Pick-Up - Value" at bounding box center [741, 239] width 125 height 13
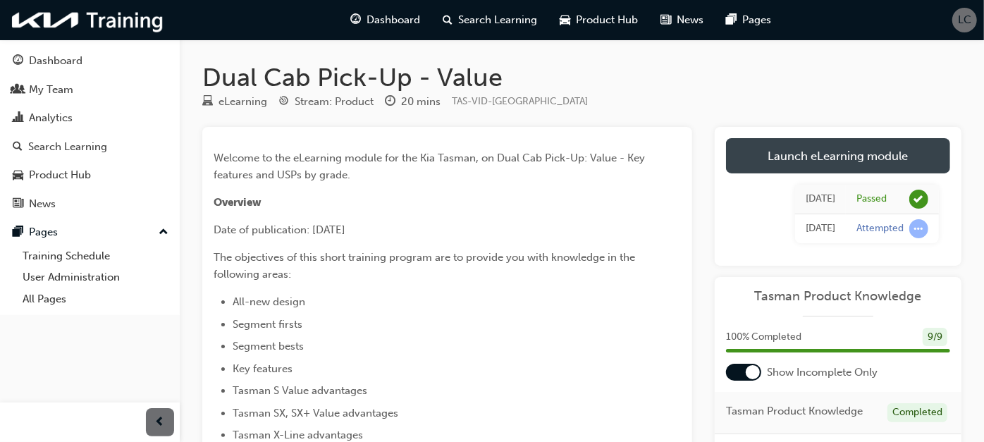
click at [801, 147] on link "Launch eLearning module" at bounding box center [838, 155] width 224 height 35
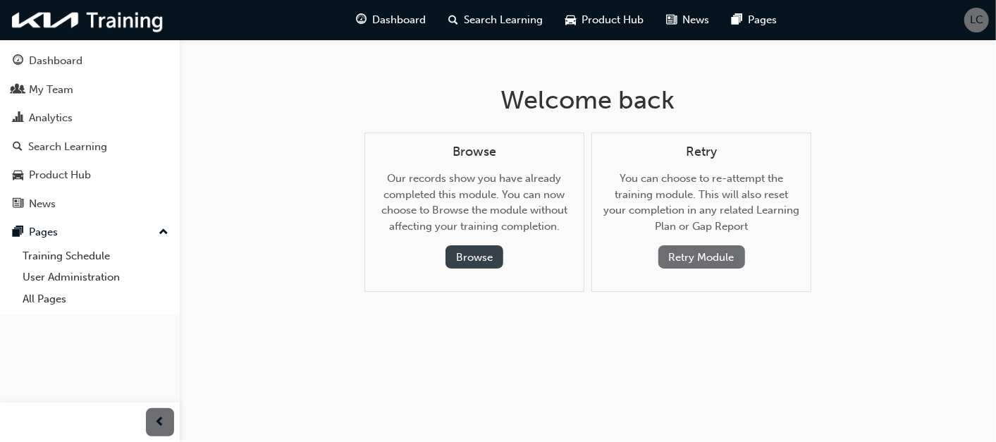
click at [480, 256] on button "Browse" at bounding box center [474, 256] width 58 height 23
